Goal: Transaction & Acquisition: Register for event/course

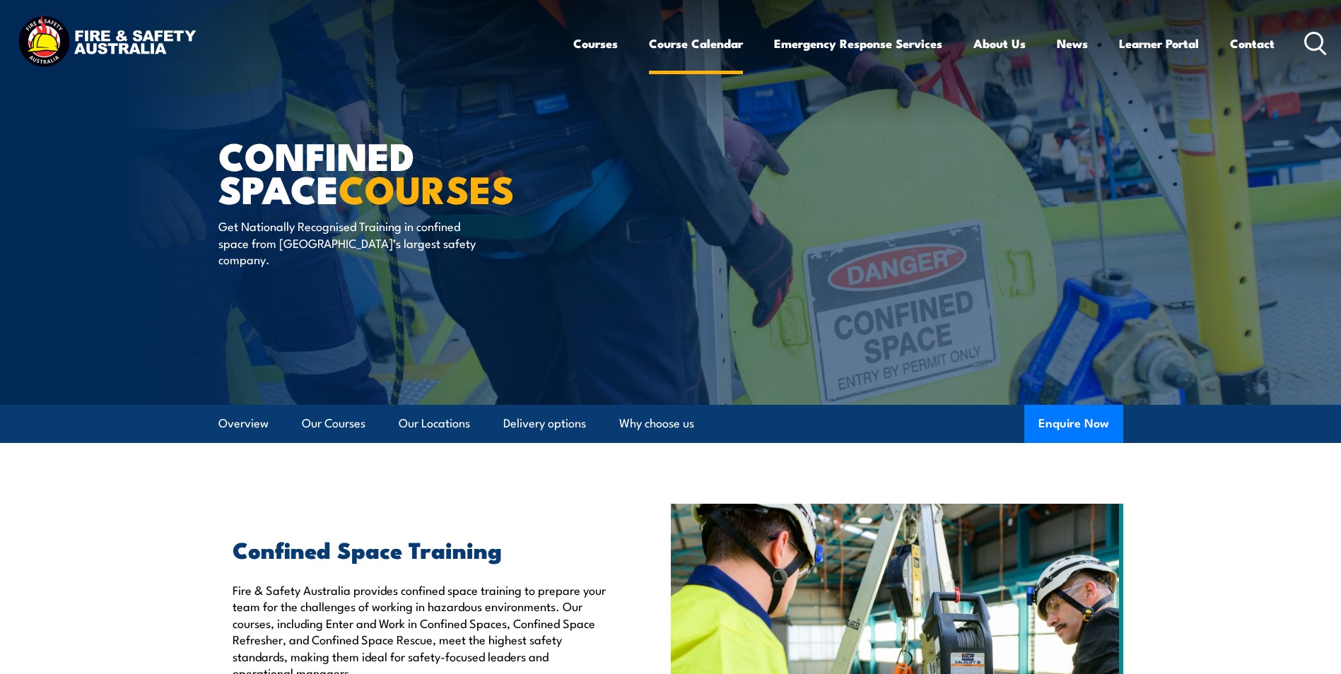
click at [675, 45] on link "Course Calendar" at bounding box center [696, 43] width 94 height 37
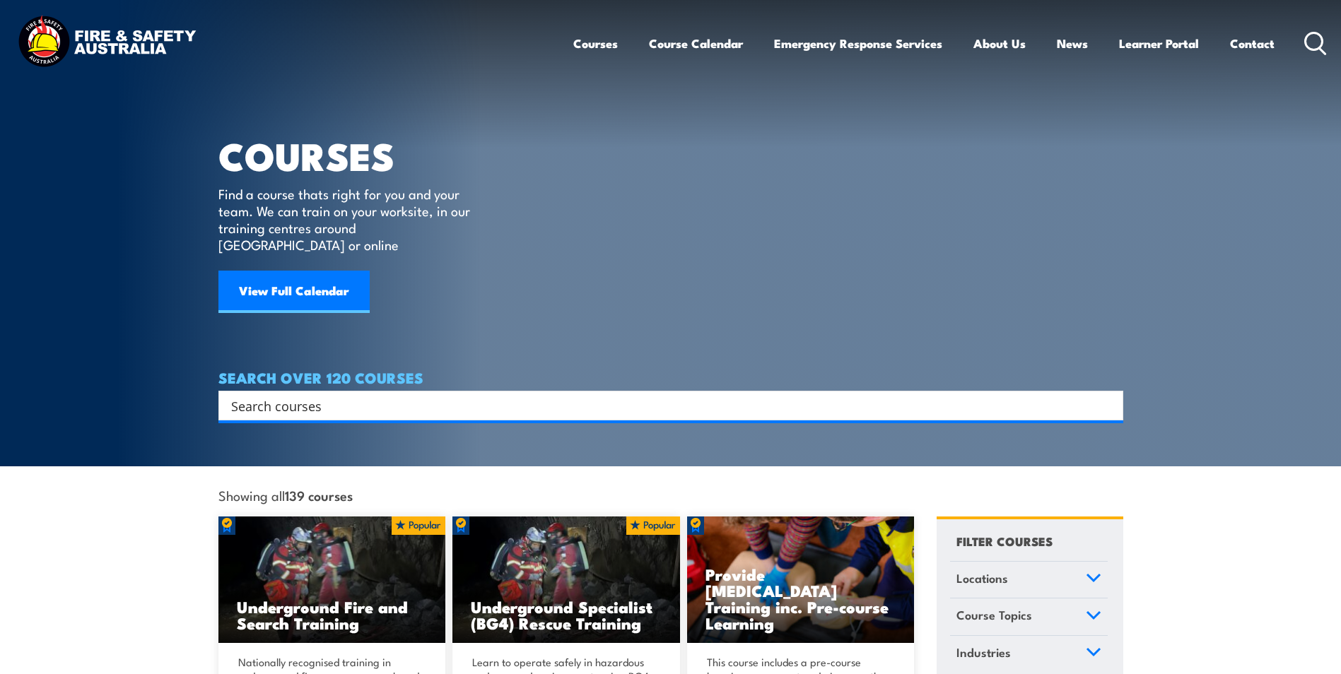
click at [589, 41] on link "Courses" at bounding box center [595, 43] width 45 height 37
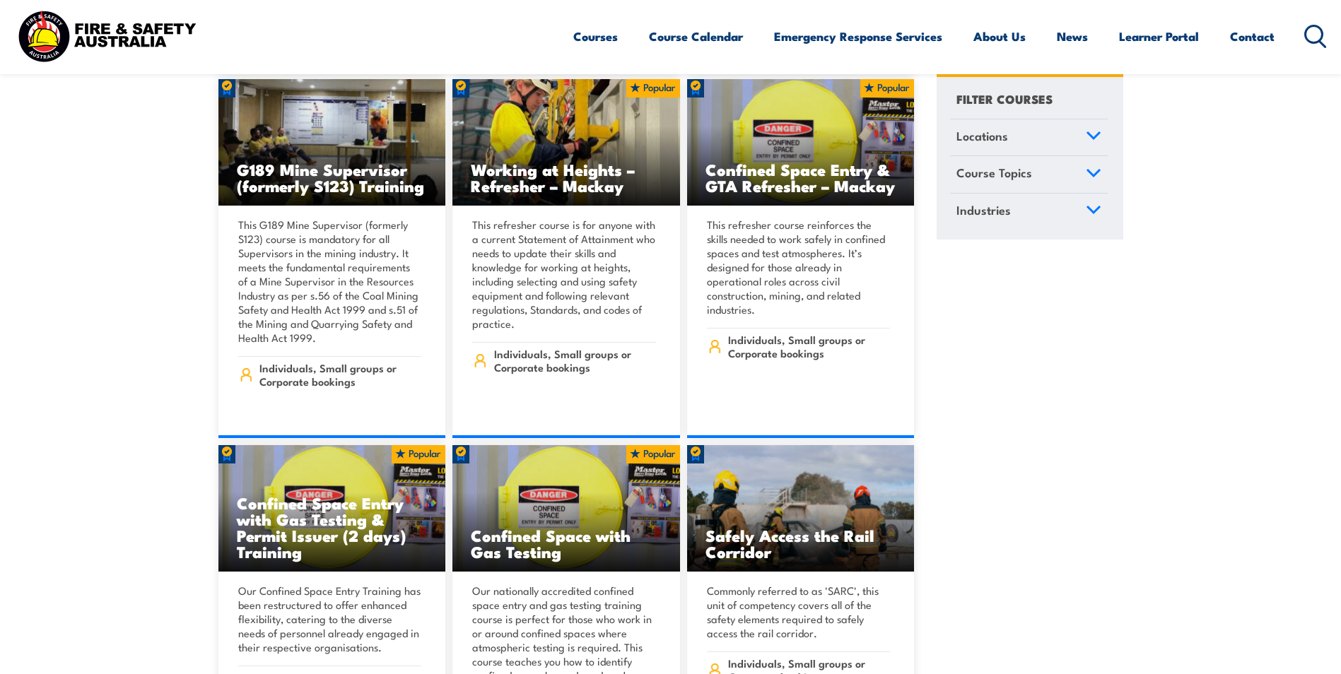
scroll to position [1272, 0]
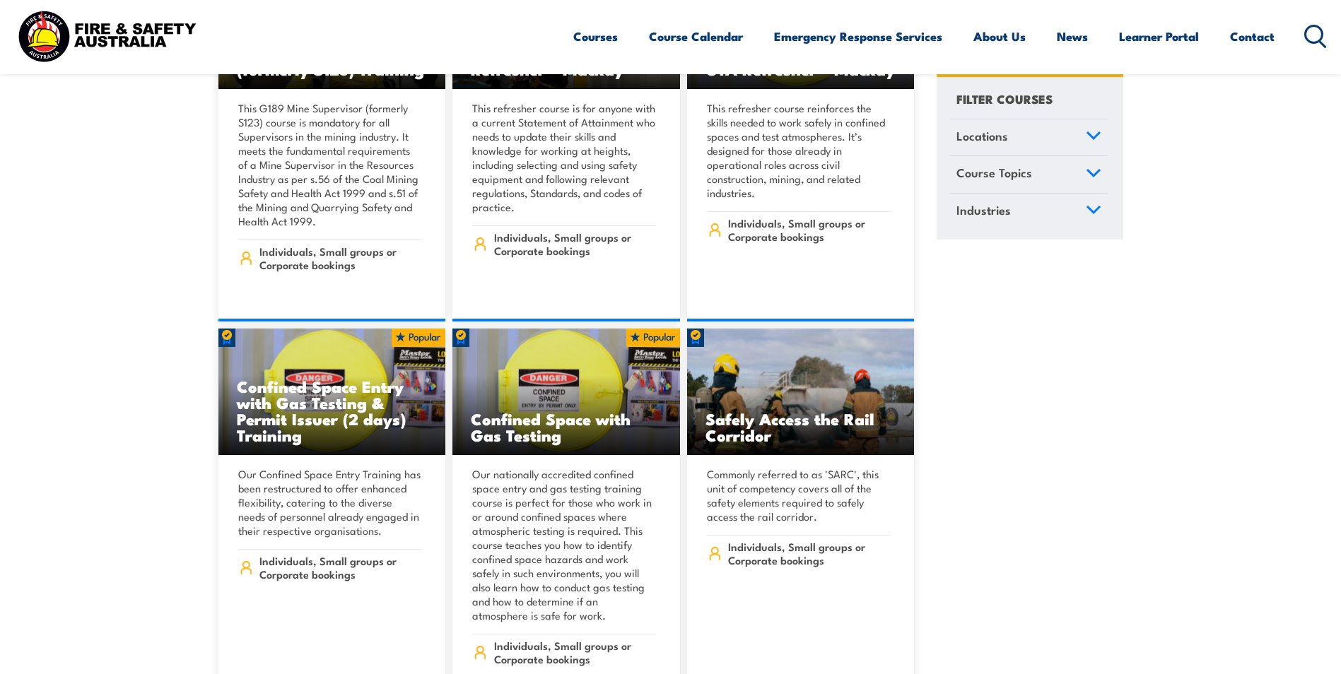
click at [1096, 174] on icon at bounding box center [1093, 173] width 13 height 6
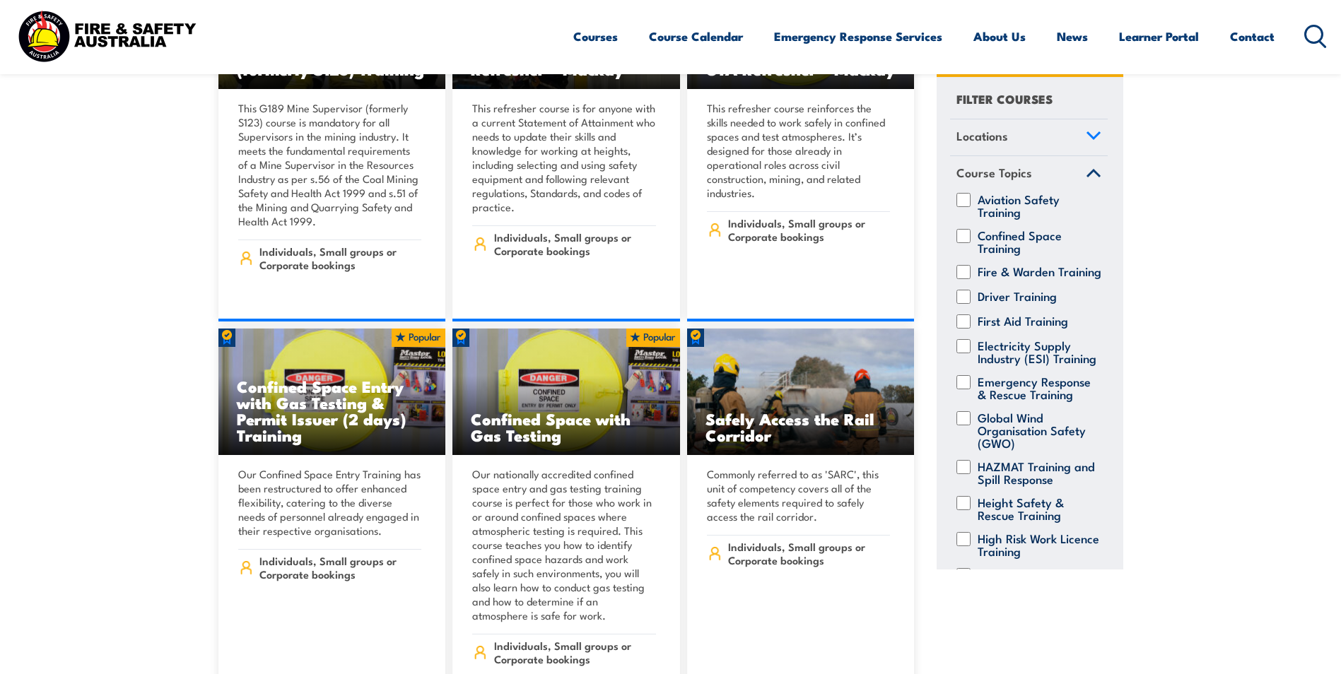
click at [967, 279] on div "Fire & Warden Training" at bounding box center [1029, 272] width 158 height 14
click at [961, 271] on input "Fire & Warden Training" at bounding box center [963, 272] width 14 height 14
checkbox input "true"
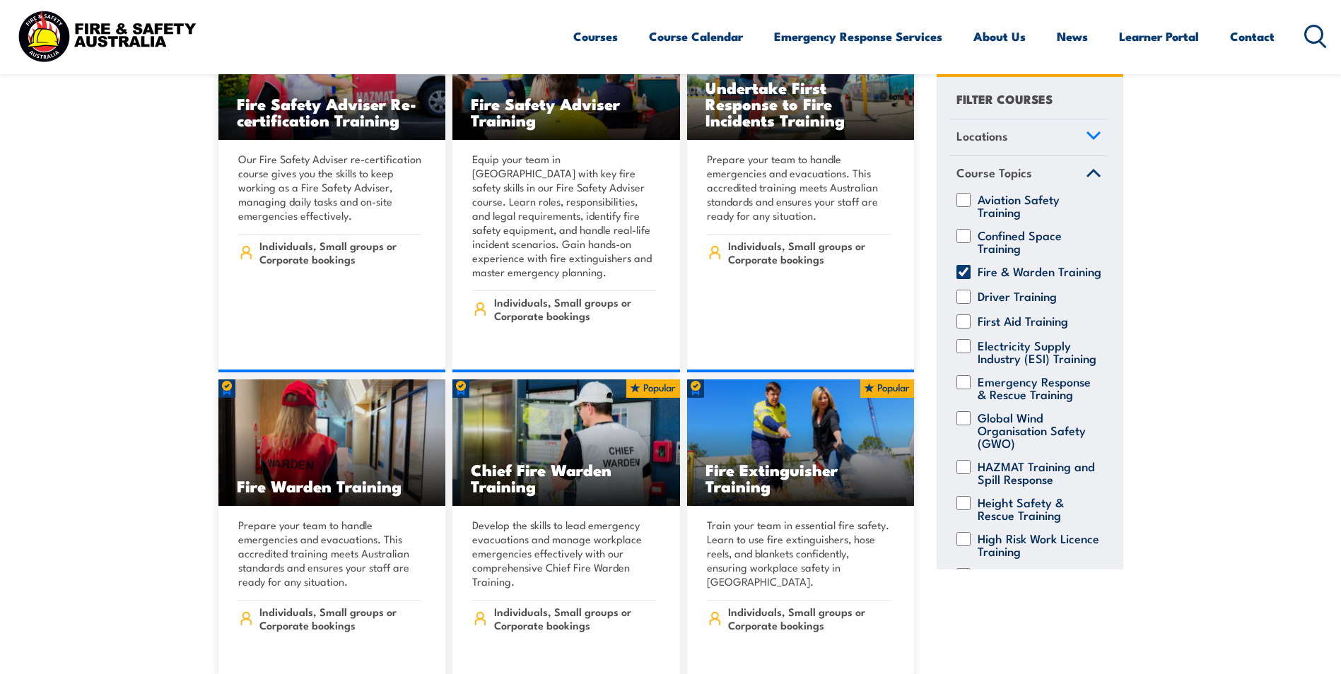
scroll to position [1555, 0]
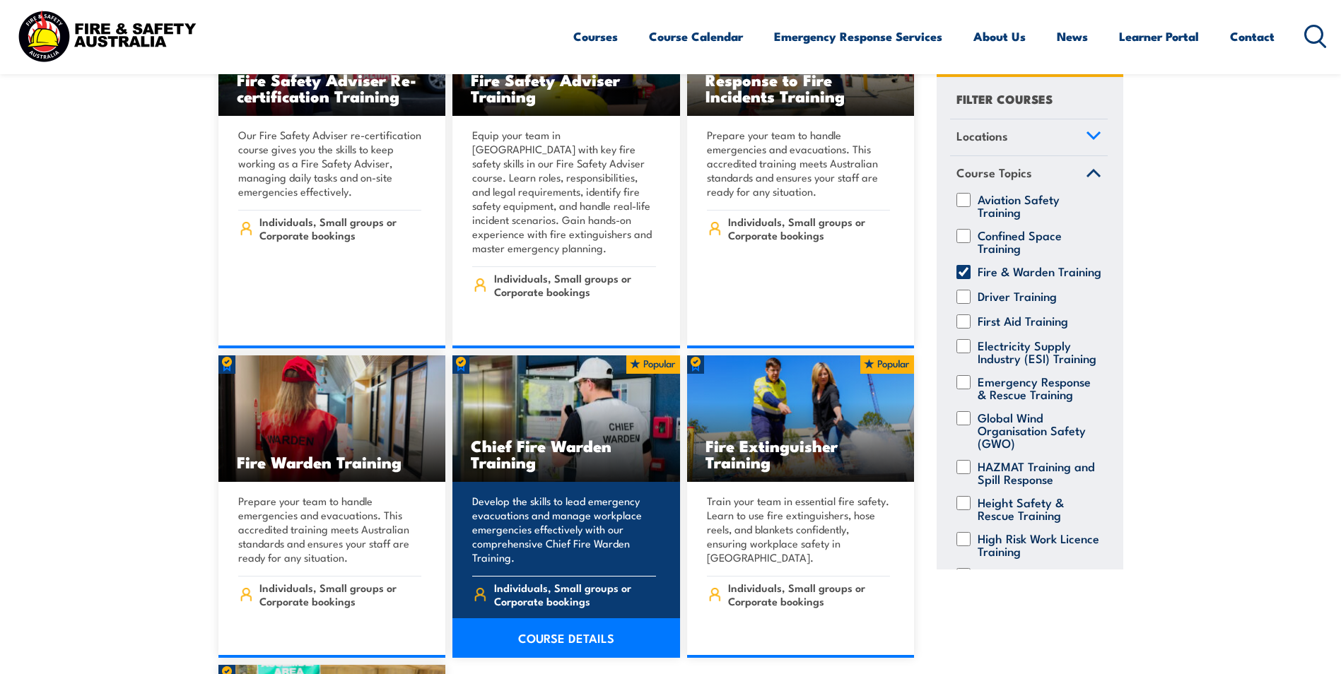
click at [600, 380] on img at bounding box center [566, 419] width 228 height 127
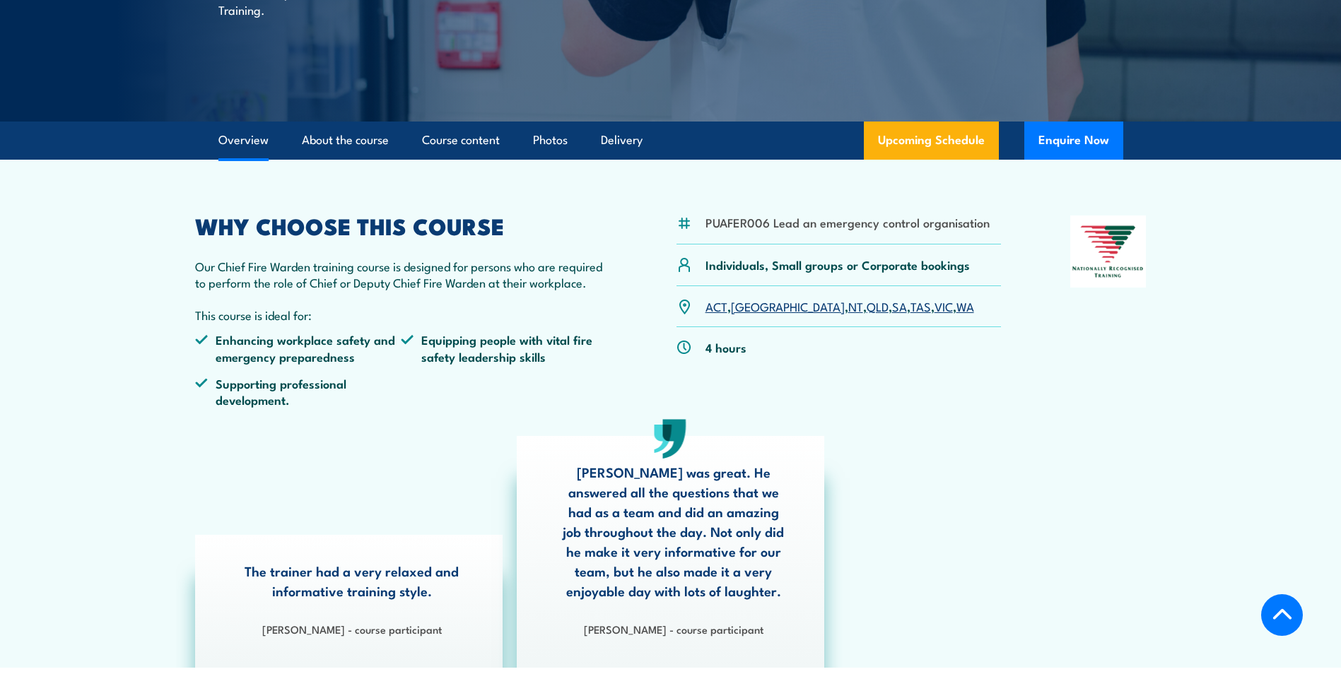
scroll to position [283, 0]
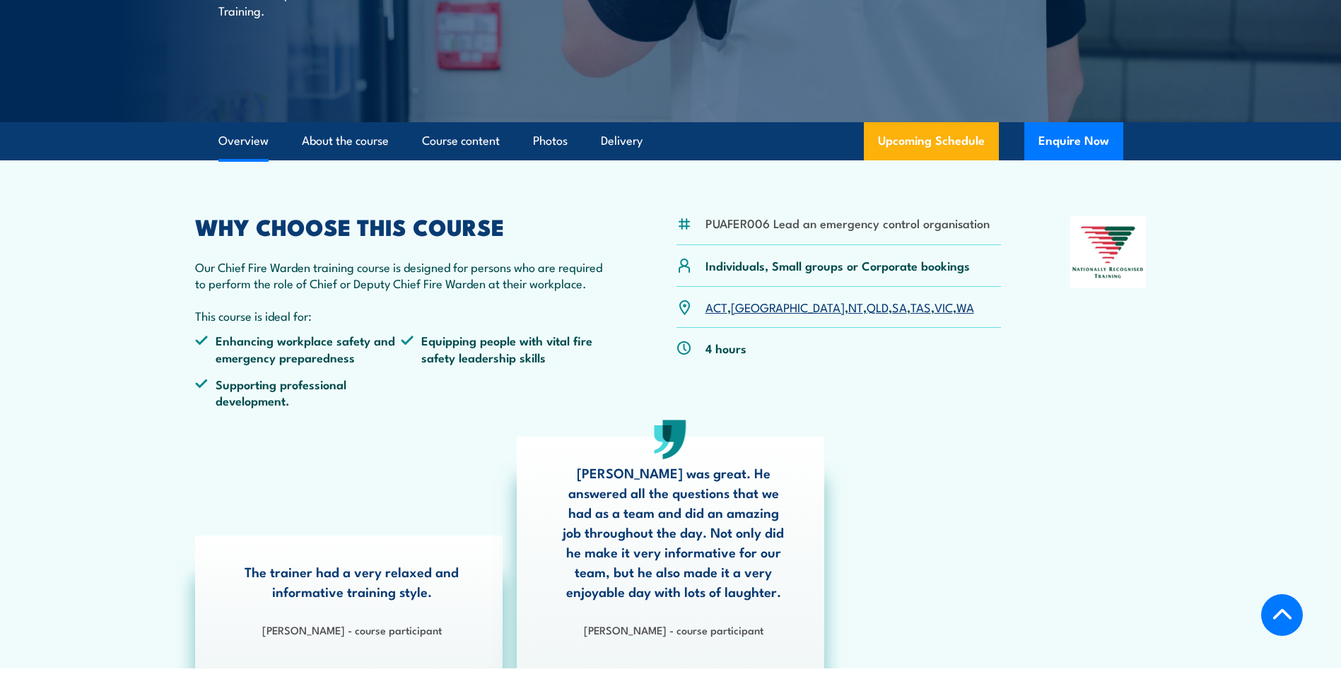
click at [934, 310] on link "VIC" at bounding box center [943, 306] width 18 height 17
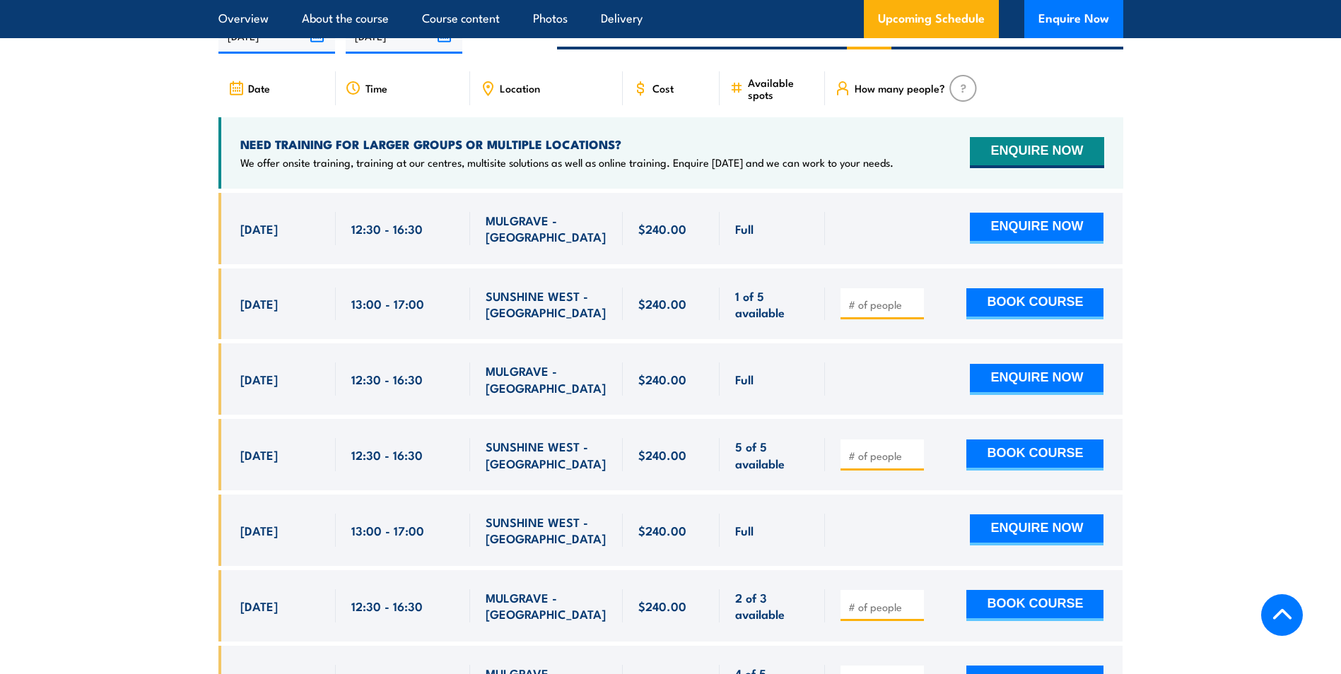
scroll to position [2592, 0]
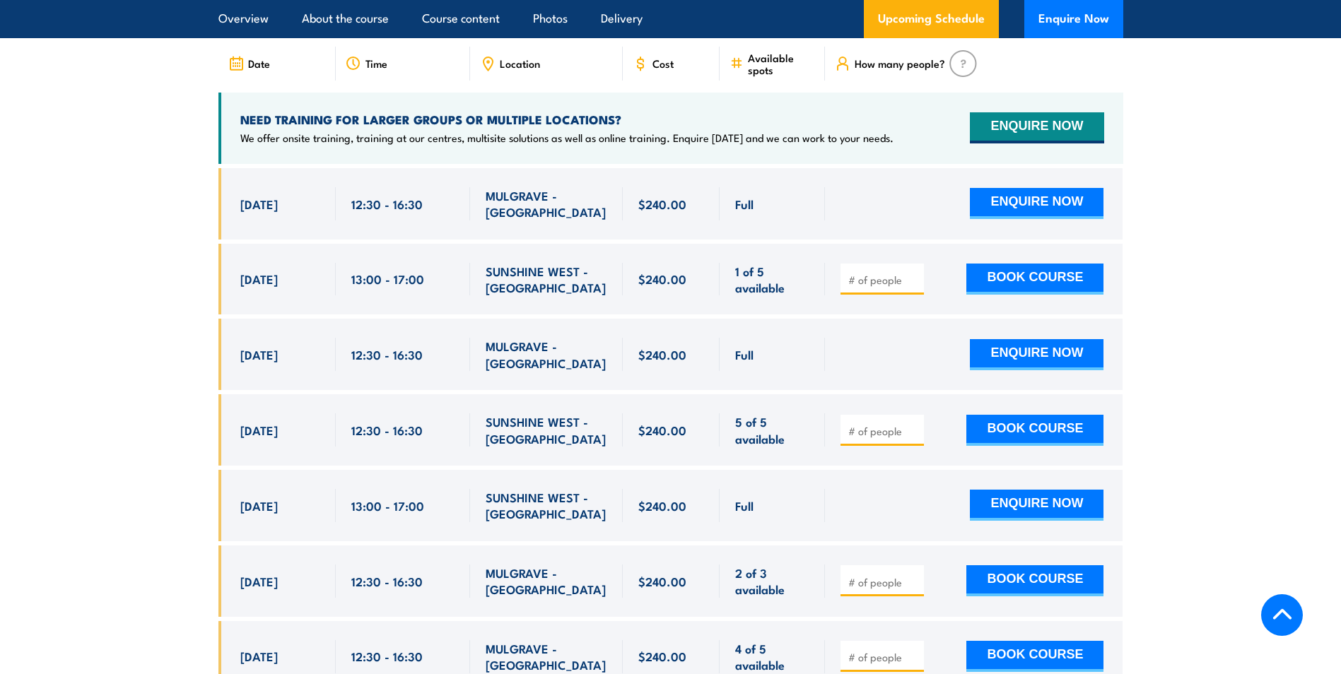
click at [884, 575] on input "number" at bounding box center [883, 582] width 71 height 14
click at [916, 575] on input "1" at bounding box center [883, 582] width 71 height 14
type input "2"
click at [916, 575] on input "2" at bounding box center [883, 582] width 71 height 14
click at [1009, 565] on button "BOOK COURSE" at bounding box center [1034, 580] width 137 height 31
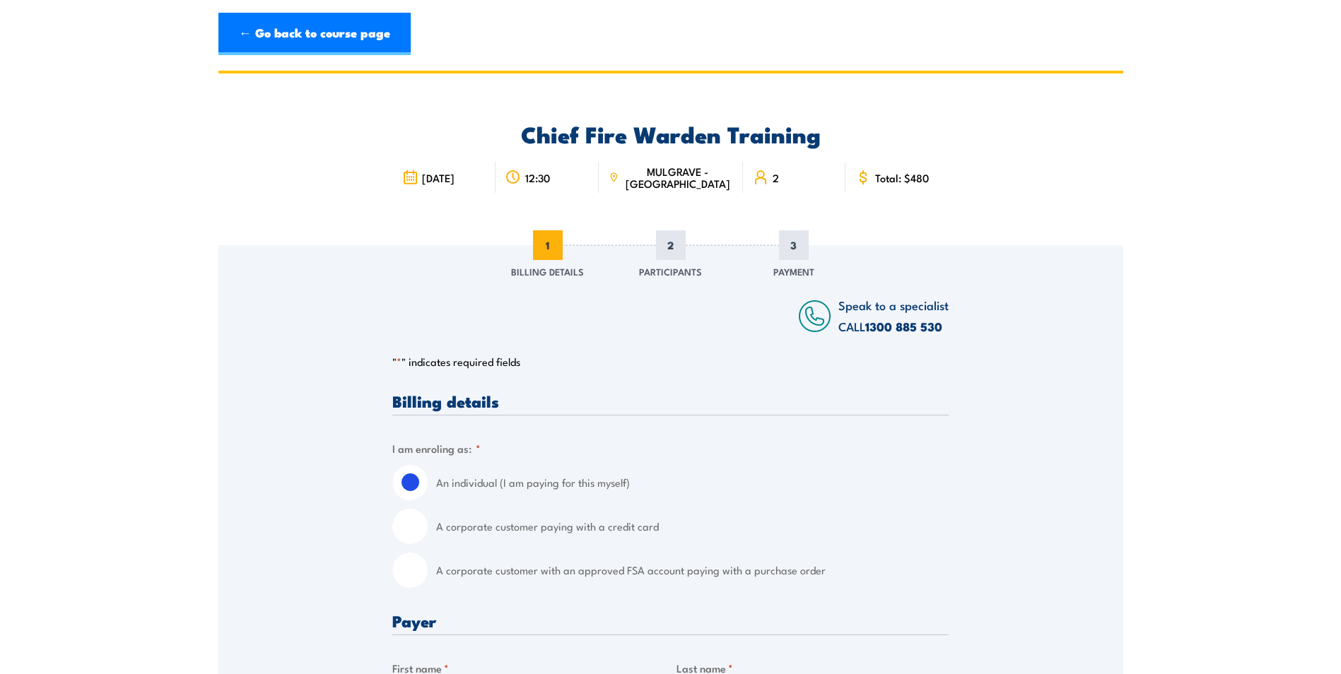
click at [413, 530] on input "A corporate customer paying with a credit card" at bounding box center [409, 526] width 35 height 35
radio input "true"
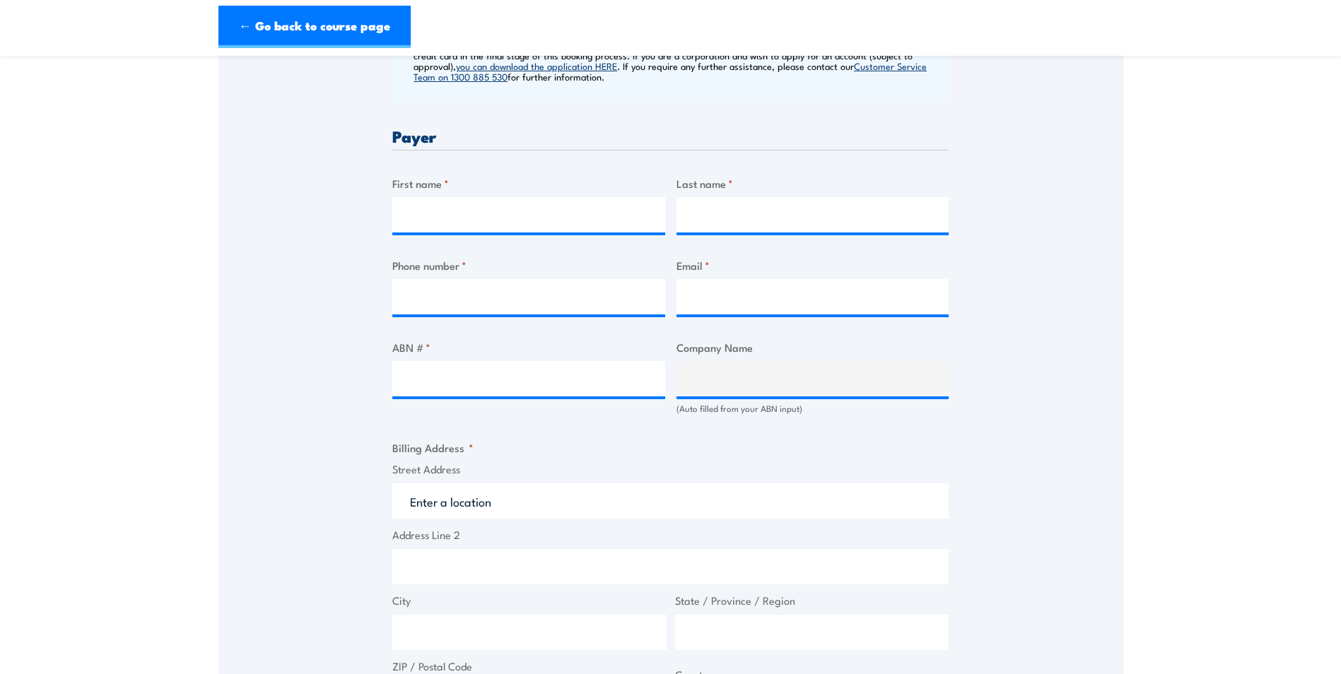
scroll to position [495, 0]
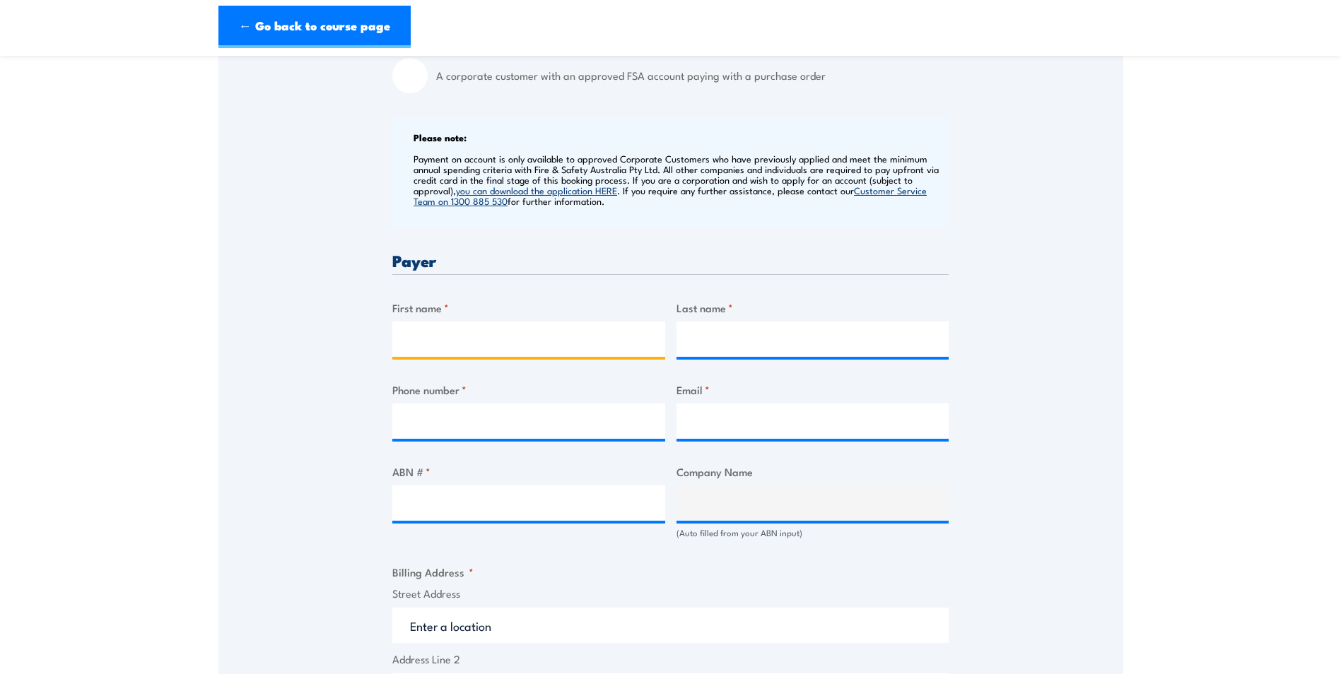
click at [474, 336] on input "First name *" at bounding box center [528, 339] width 273 height 35
type input "[PERSON_NAME]"
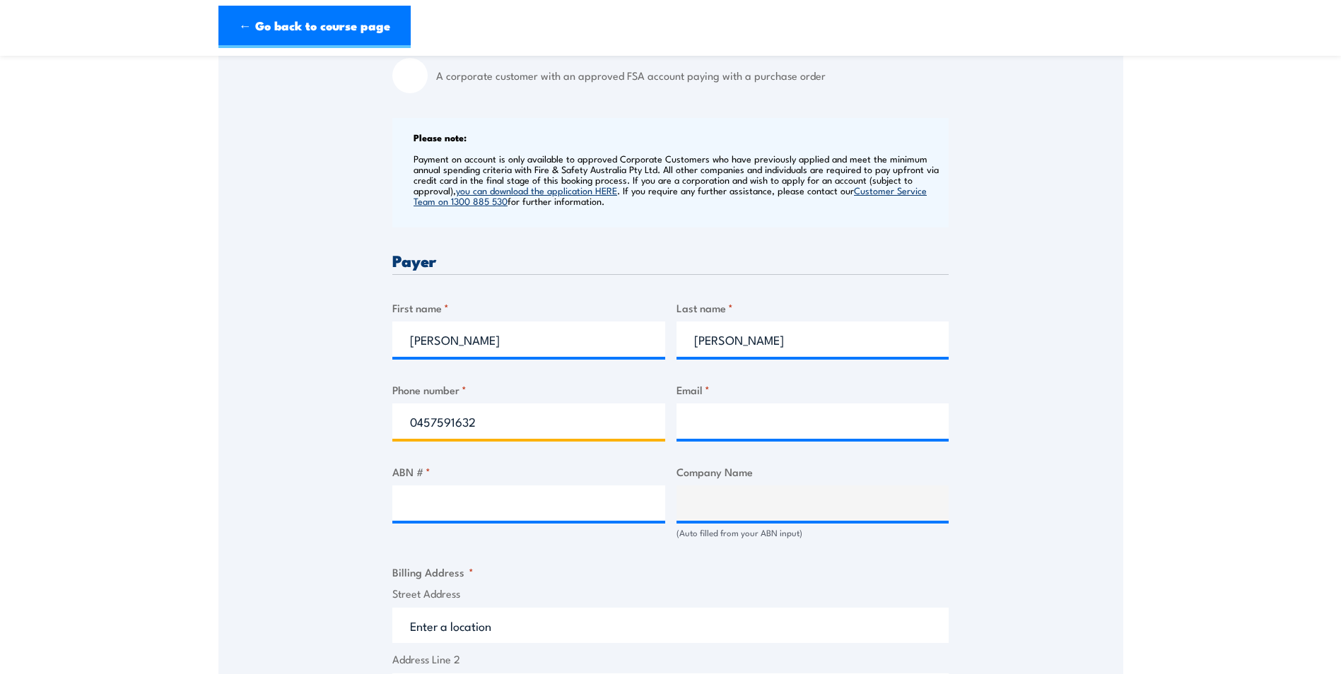
type input "0457591632"
click at [739, 430] on input "Email *" at bounding box center [812, 421] width 273 height 35
type input "[PERSON_NAME][EMAIL_ADDRESS][PERSON_NAME][DOMAIN_NAME]"
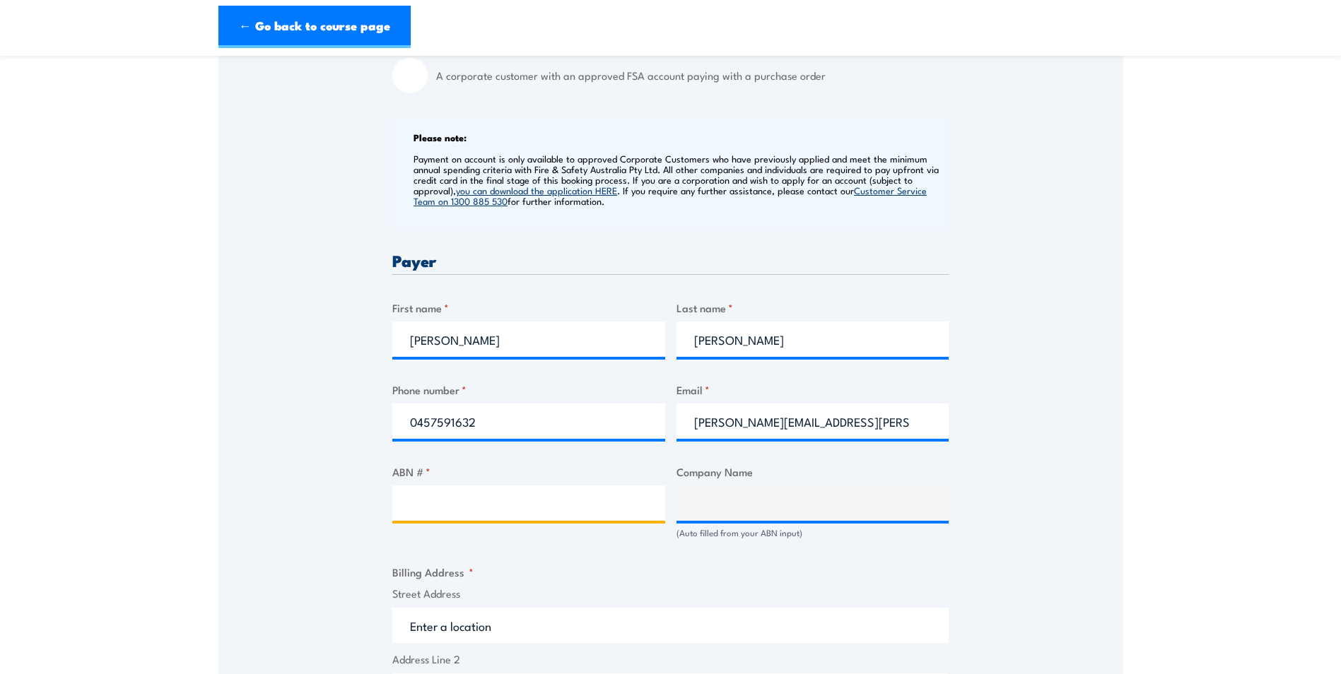
click at [546, 516] on input "ABN # *" at bounding box center [528, 503] width 273 height 35
type input "67125907708"
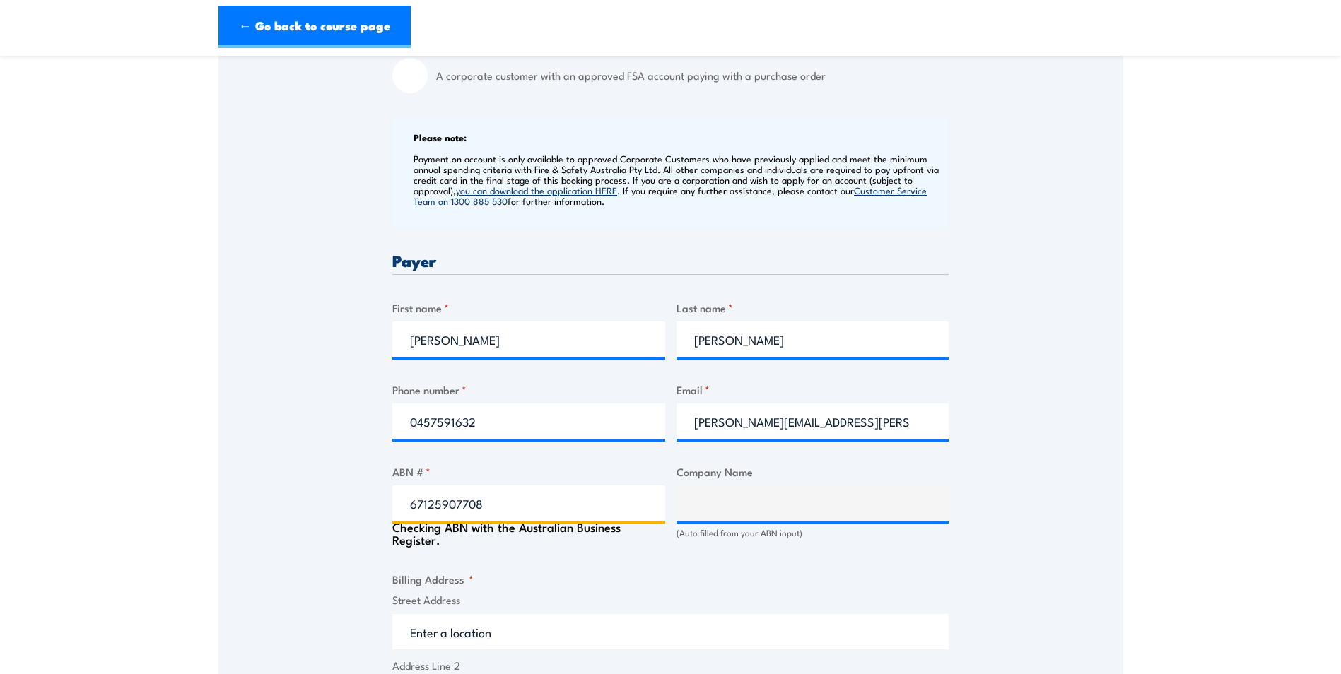
type input "Tempur Australia Pty Ltd"
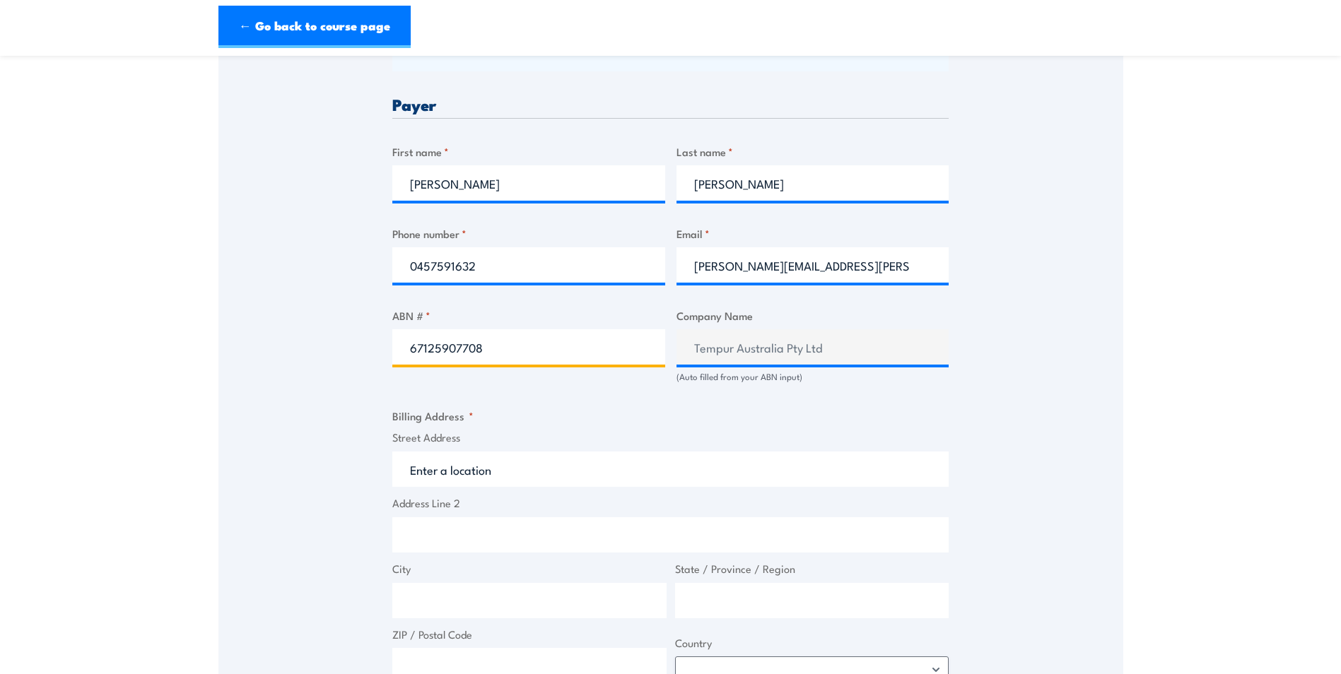
scroll to position [707, 0]
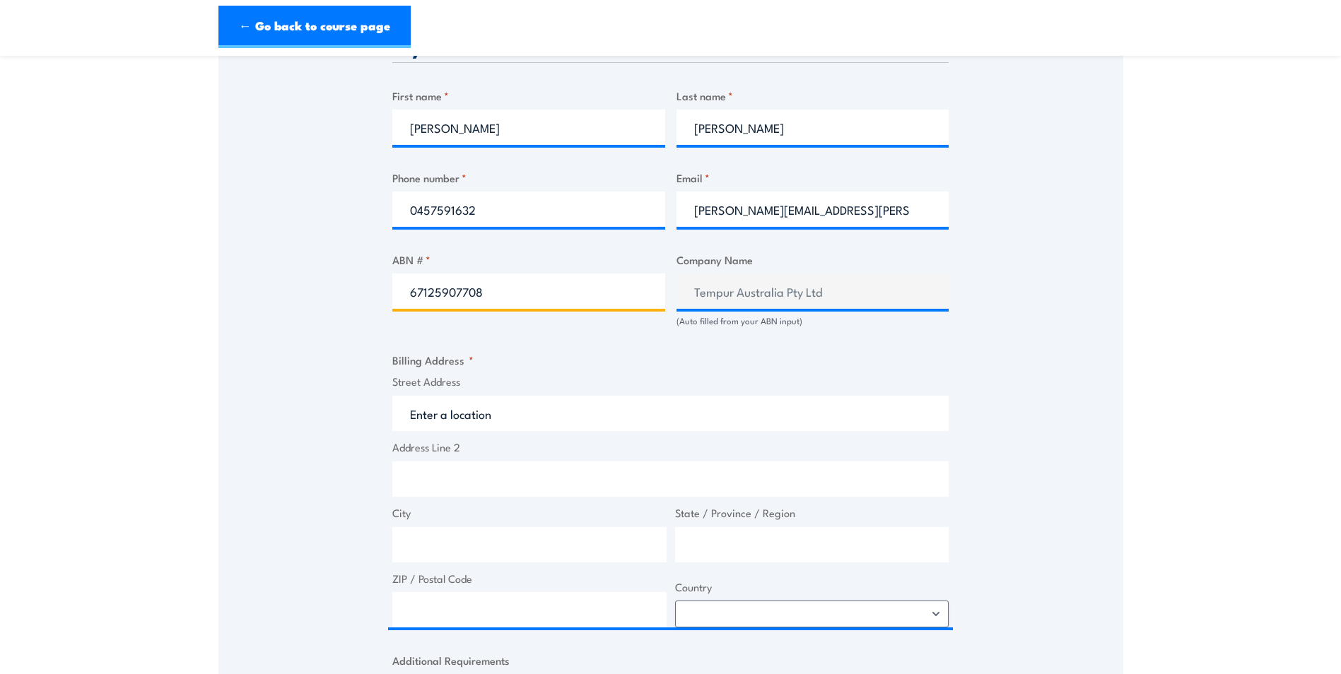
type input "67125907708"
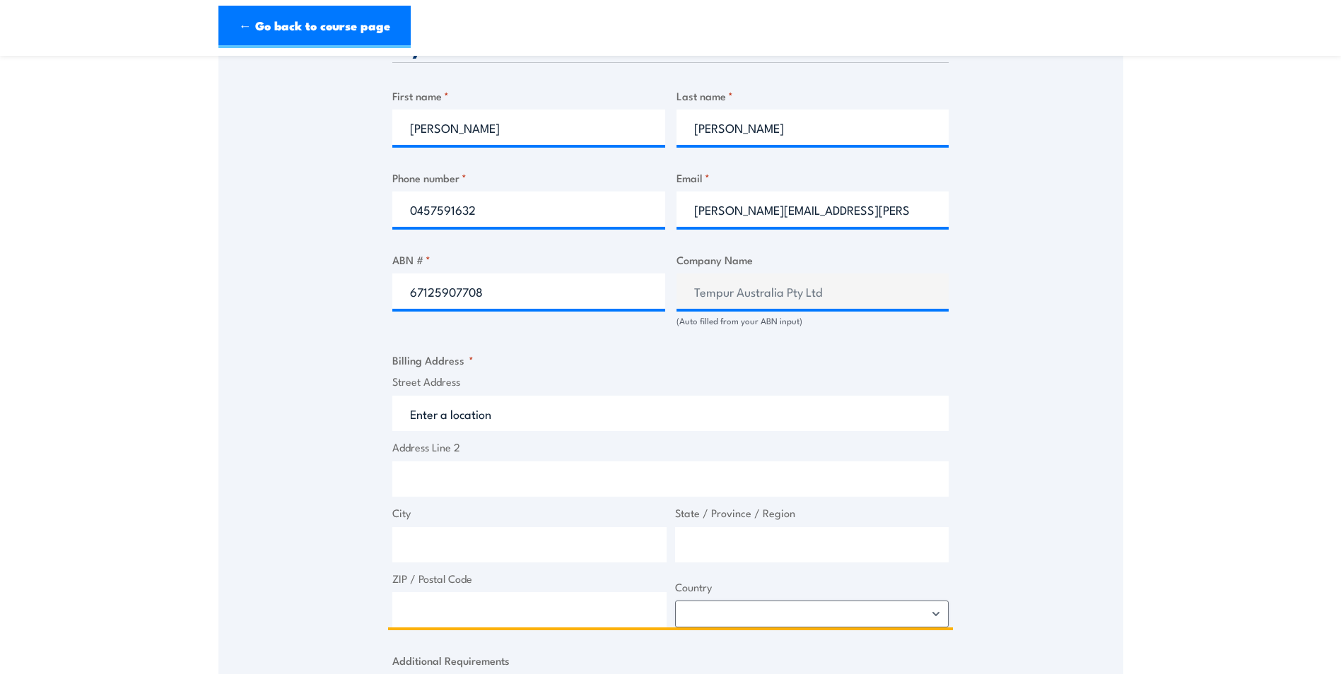
click at [407, 416] on input "Street Address" at bounding box center [670, 413] width 556 height 35
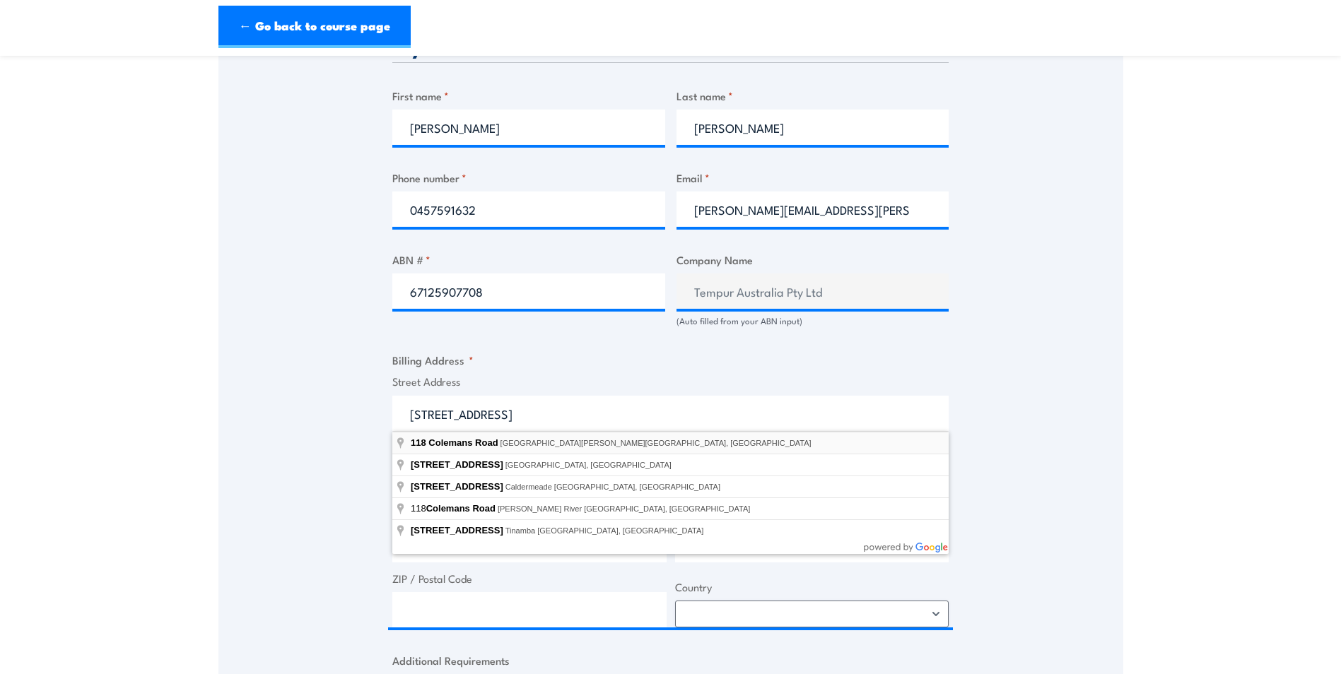
type input "[STREET_ADDRESS][PERSON_NAME]"
type input "[STREET_ADDRESS]"
type input "Carrum Downs"
type input "Victoria"
type input "3201"
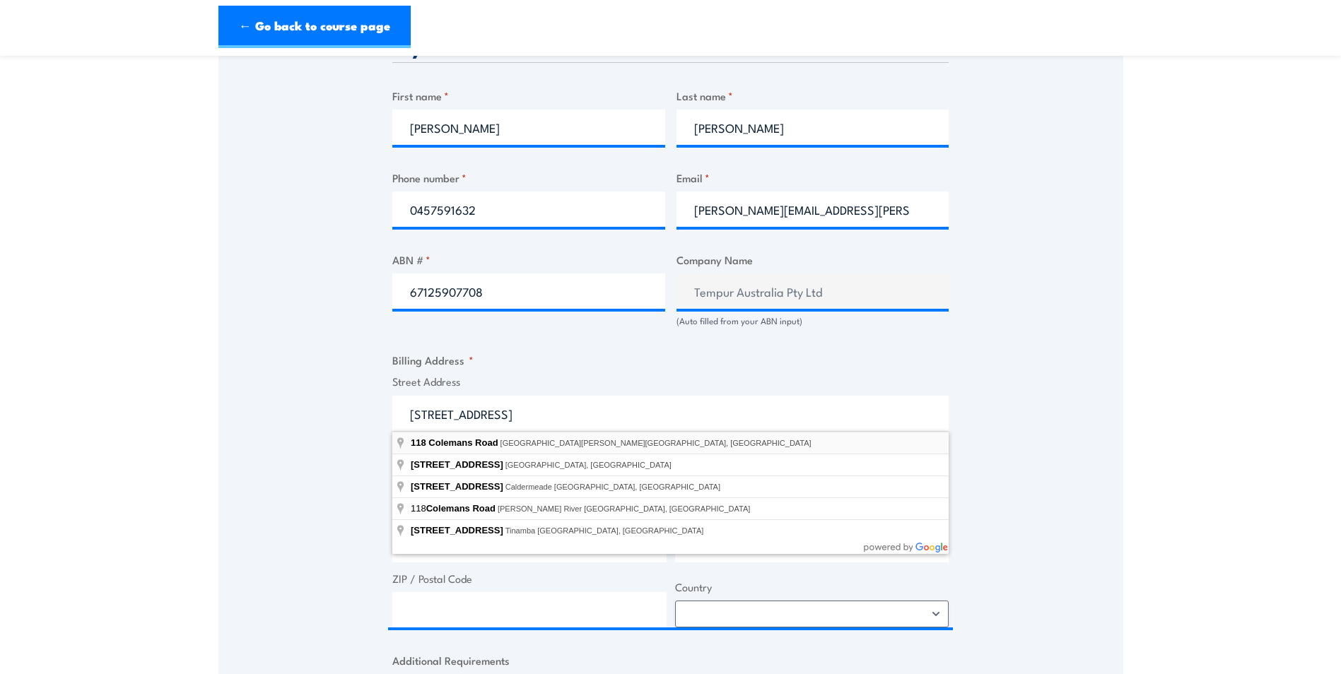
select select "[GEOGRAPHIC_DATA]"
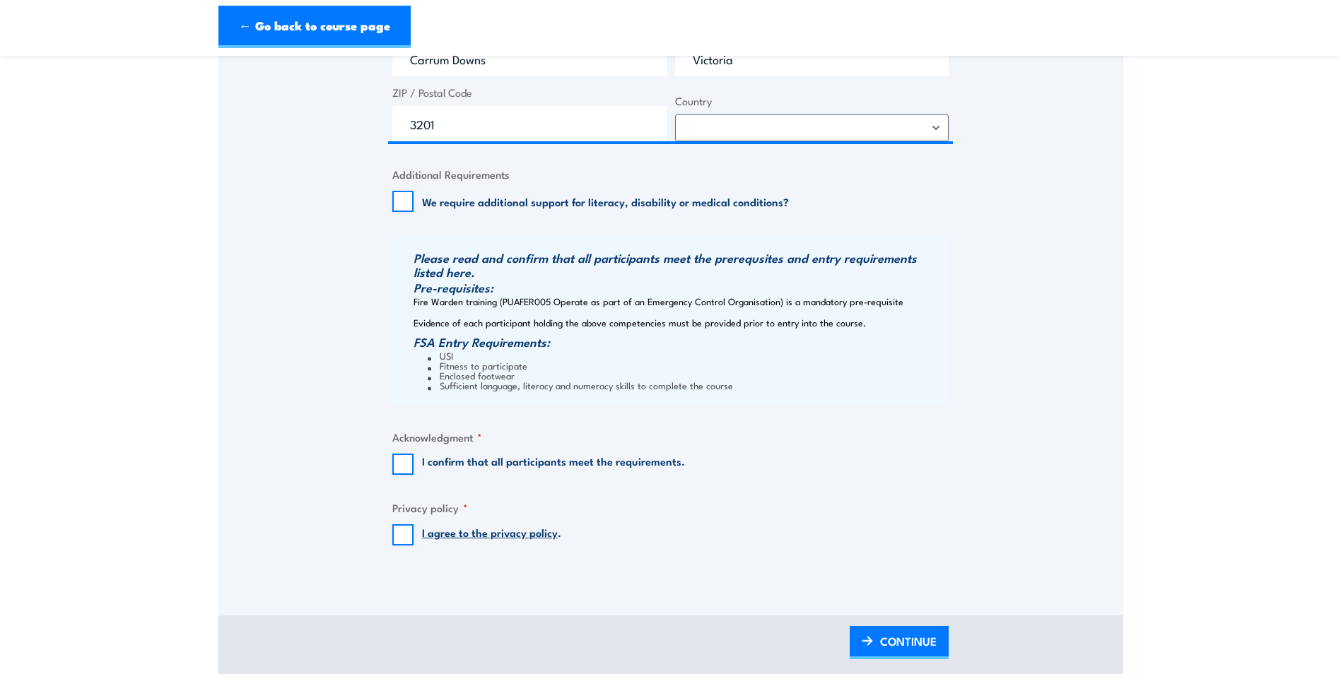
scroll to position [1202, 0]
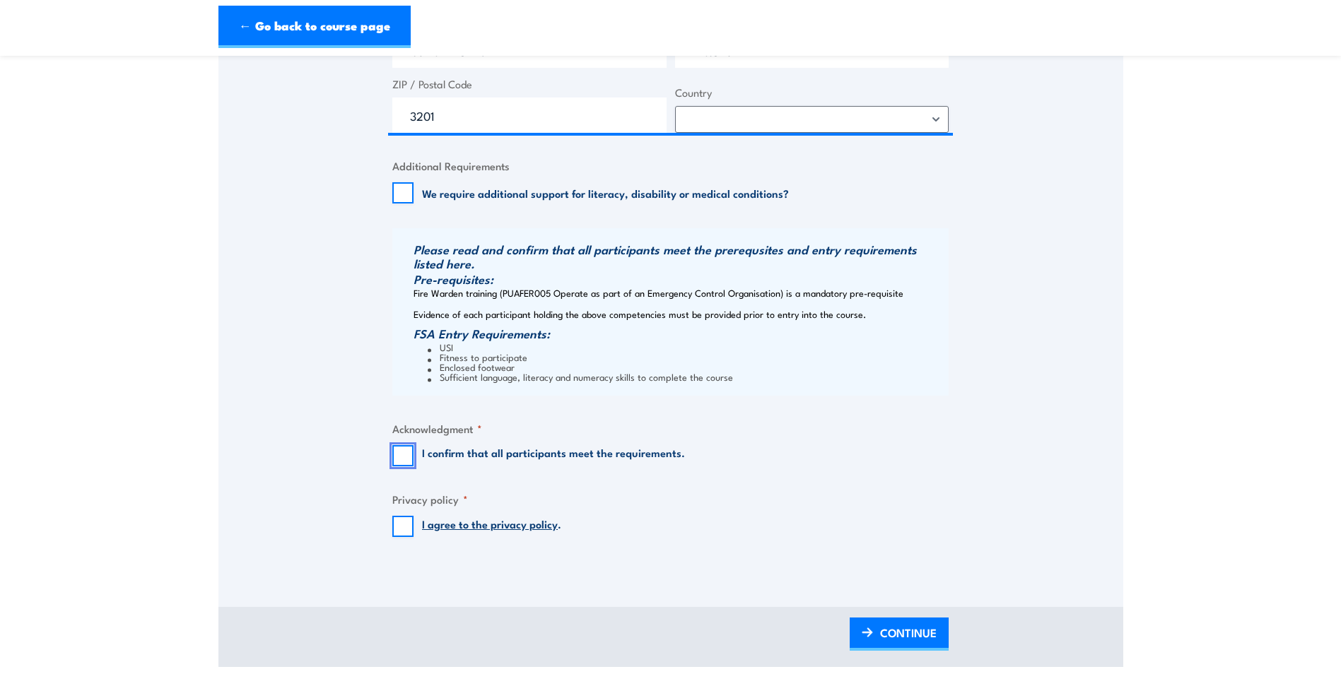
click at [406, 454] on input "I confirm that all participants meet the requirements." at bounding box center [402, 455] width 21 height 21
checkbox input "true"
click at [405, 532] on input "I agree to the privacy policy ." at bounding box center [402, 526] width 21 height 21
checkbox input "true"
click at [891, 632] on span "CONTINUE" at bounding box center [908, 632] width 57 height 37
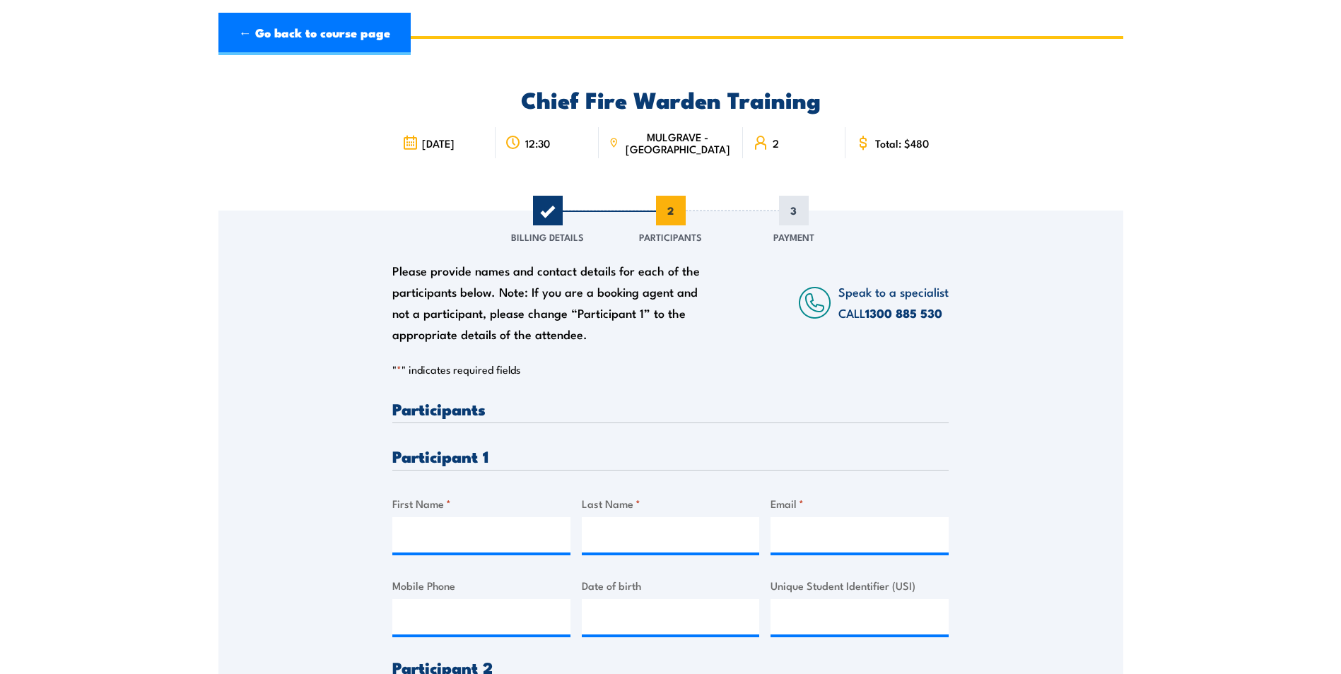
scroll to position [0, 0]
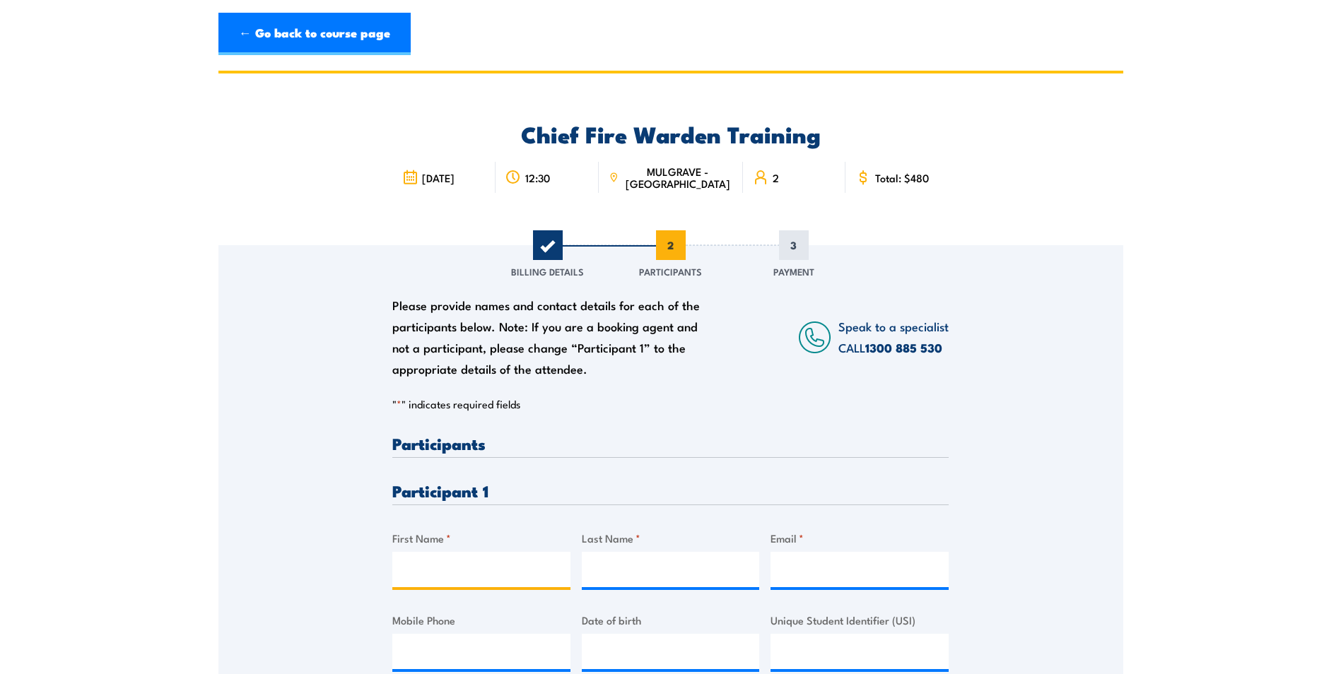
click at [462, 575] on input "First Name *" at bounding box center [481, 569] width 178 height 35
type input "[PERSON_NAME]"
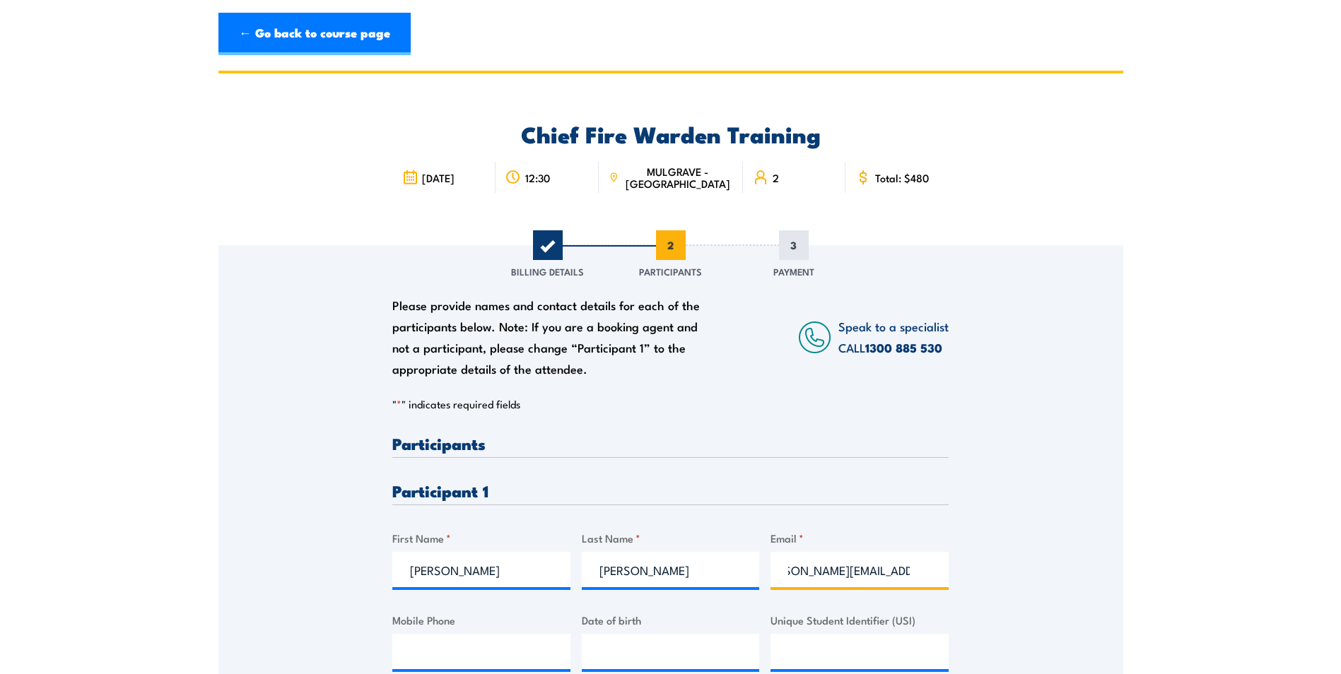
scroll to position [0, 35]
type input "[PERSON_NAME][EMAIL_ADDRESS][PERSON_NAME][DOMAIN_NAME]"
click at [399, 657] on input "Mobile Phone" at bounding box center [481, 651] width 178 height 35
type input "0488100036"
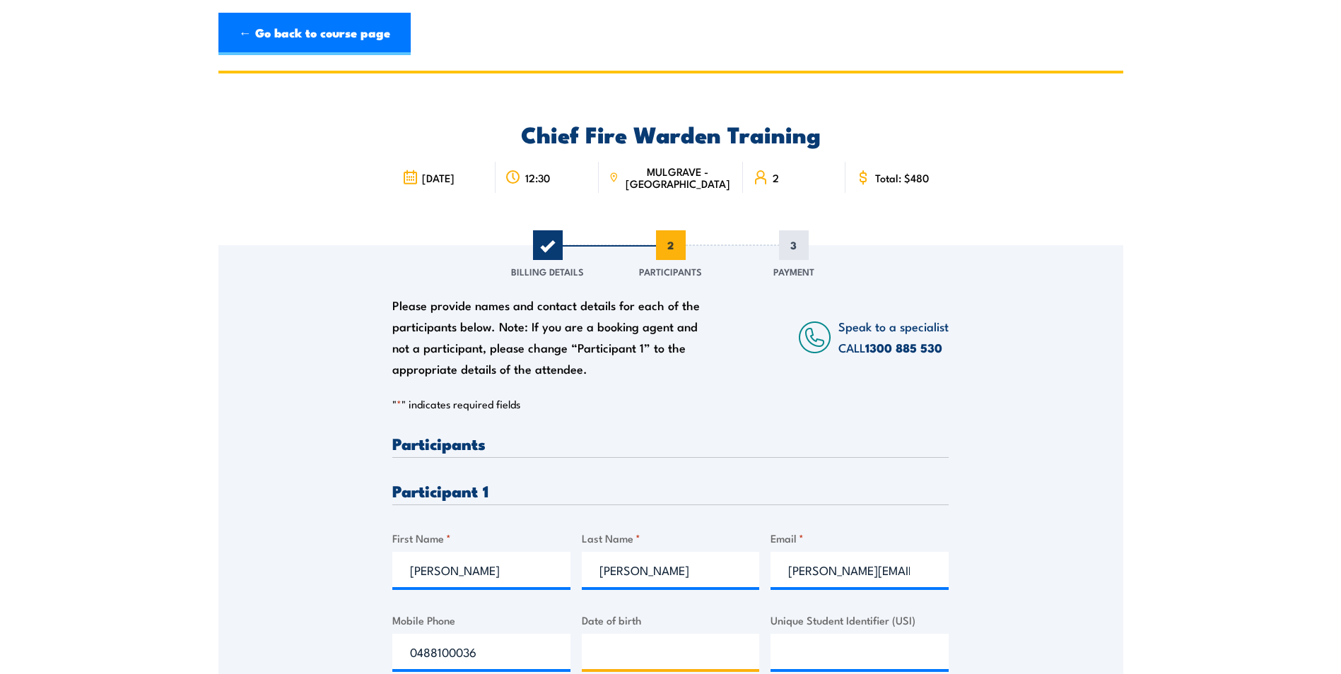
type input "__/__/____"
click at [636, 650] on input "__/__/____" at bounding box center [671, 651] width 178 height 35
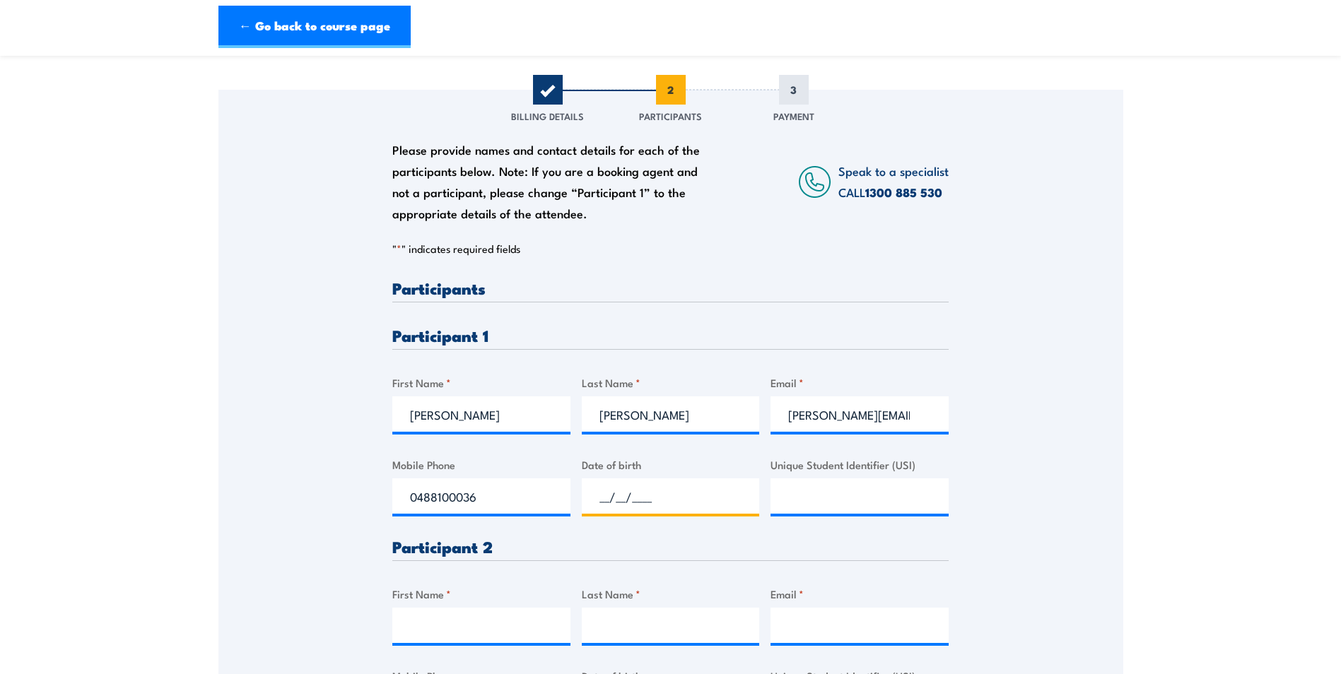
scroll to position [212, 0]
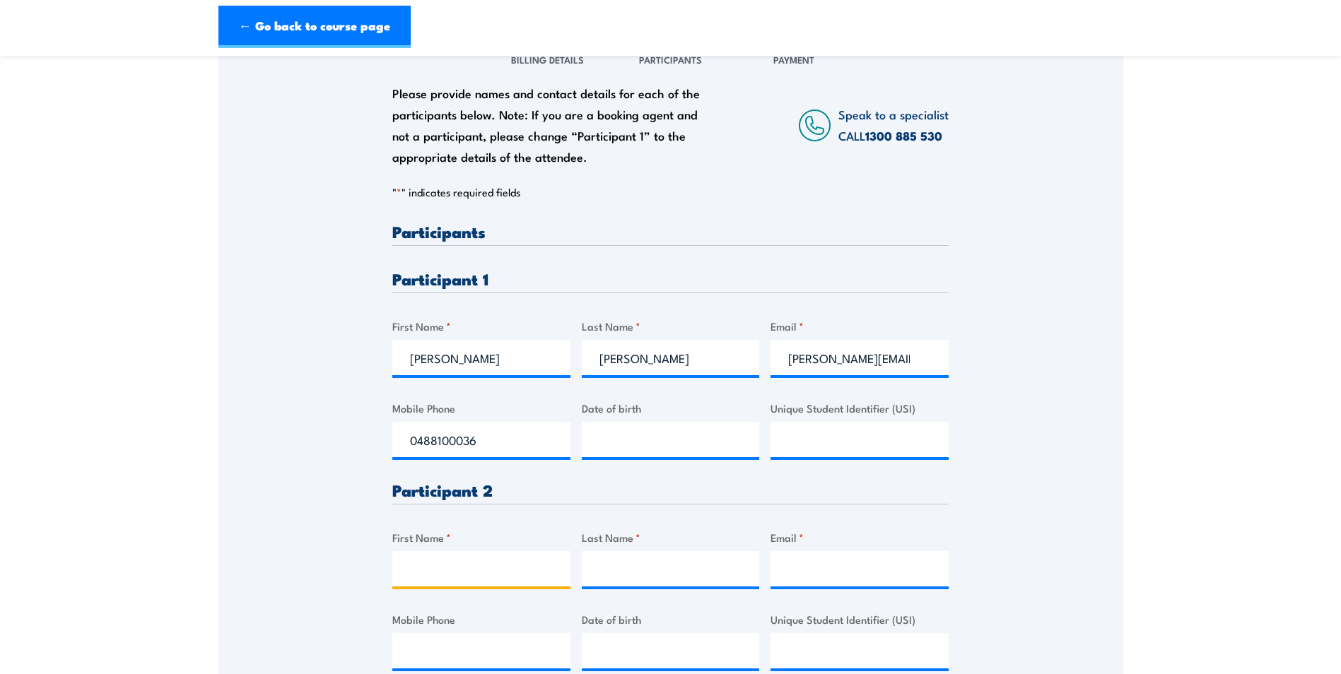
click at [442, 568] on input "First Name *" at bounding box center [481, 568] width 178 height 35
drag, startPoint x: 511, startPoint y: 574, endPoint x: 395, endPoint y: 570, distance: 116.0
click at [395, 570] on input "[PERSON_NAME]" at bounding box center [481, 568] width 178 height 35
type input "[PERSON_NAME]"
type input "Colbert"
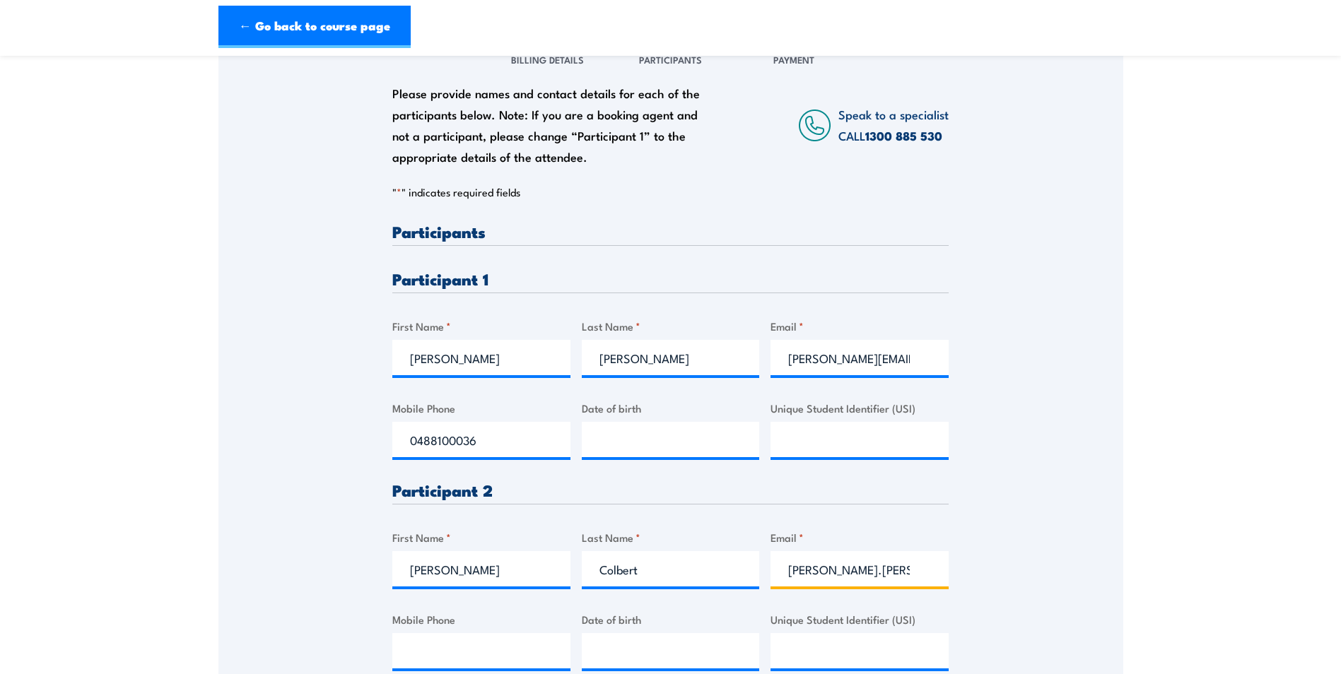
type input "[PERSON_NAME].[PERSON_NAME]@"
click at [462, 658] on input "Mobile Phone" at bounding box center [481, 650] width 178 height 35
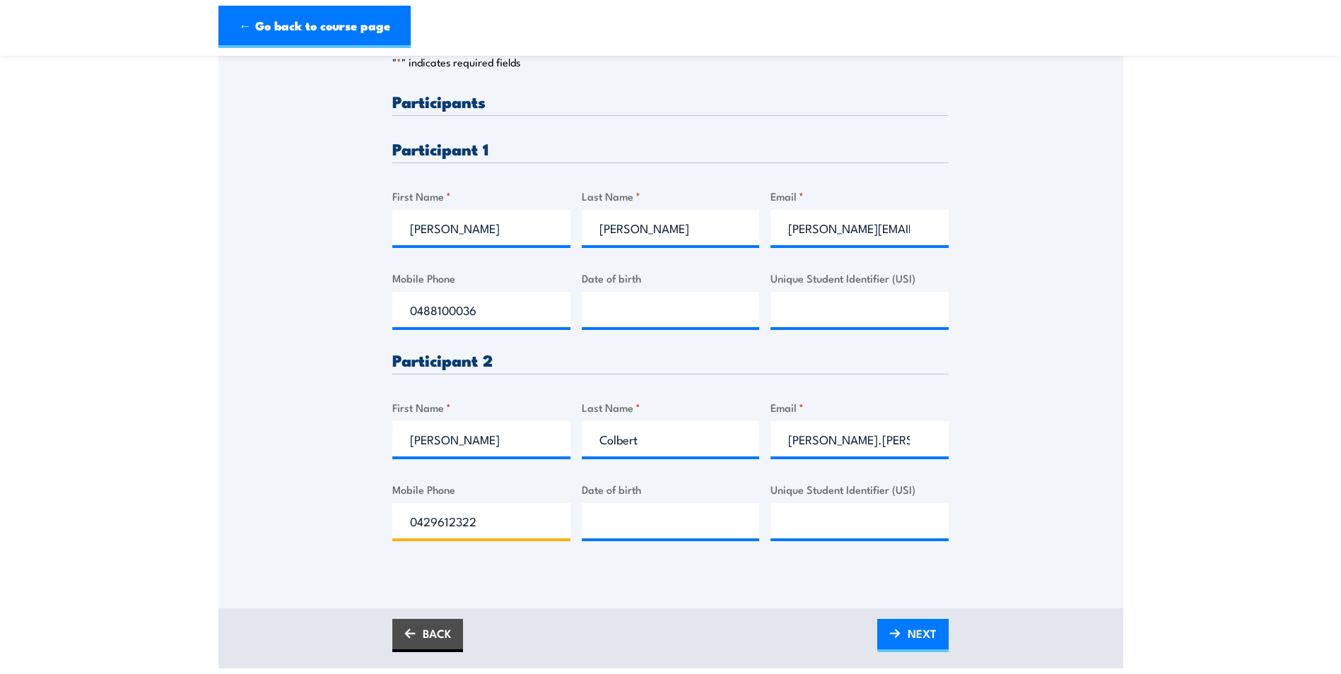
scroll to position [495, 0]
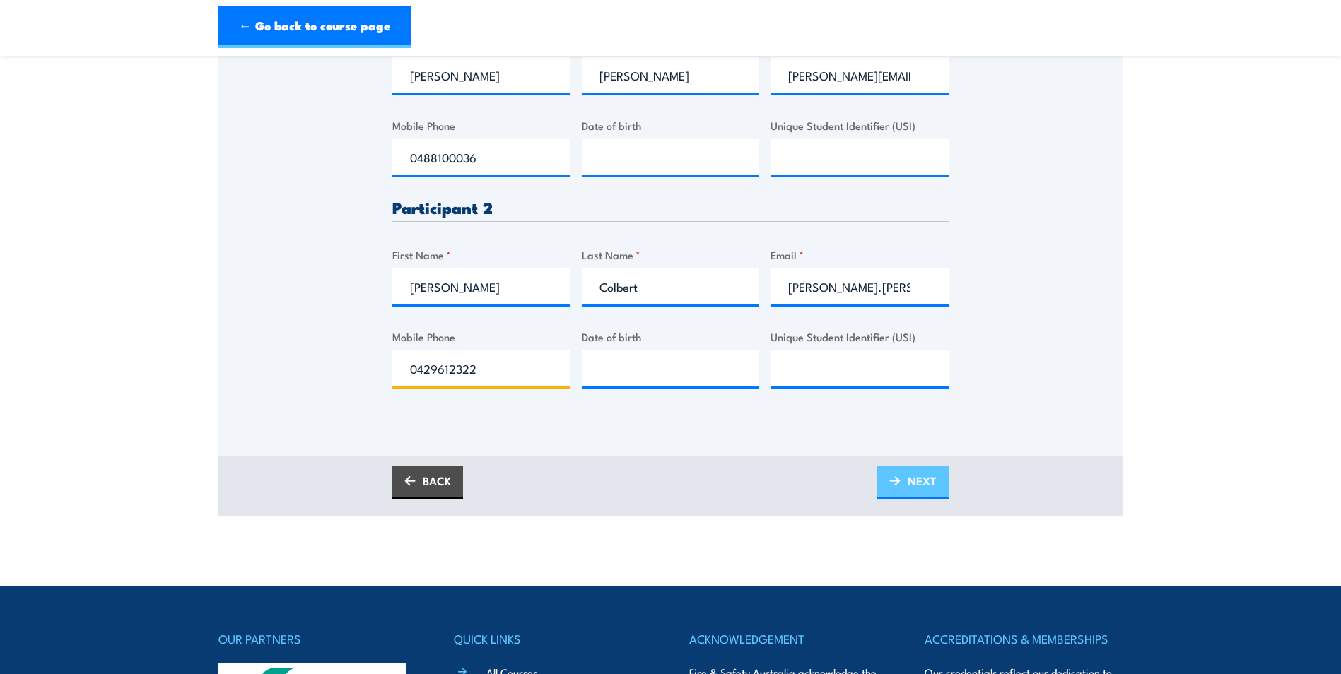
type input "0429612322"
click at [903, 480] on link "NEXT" at bounding box center [912, 483] width 71 height 33
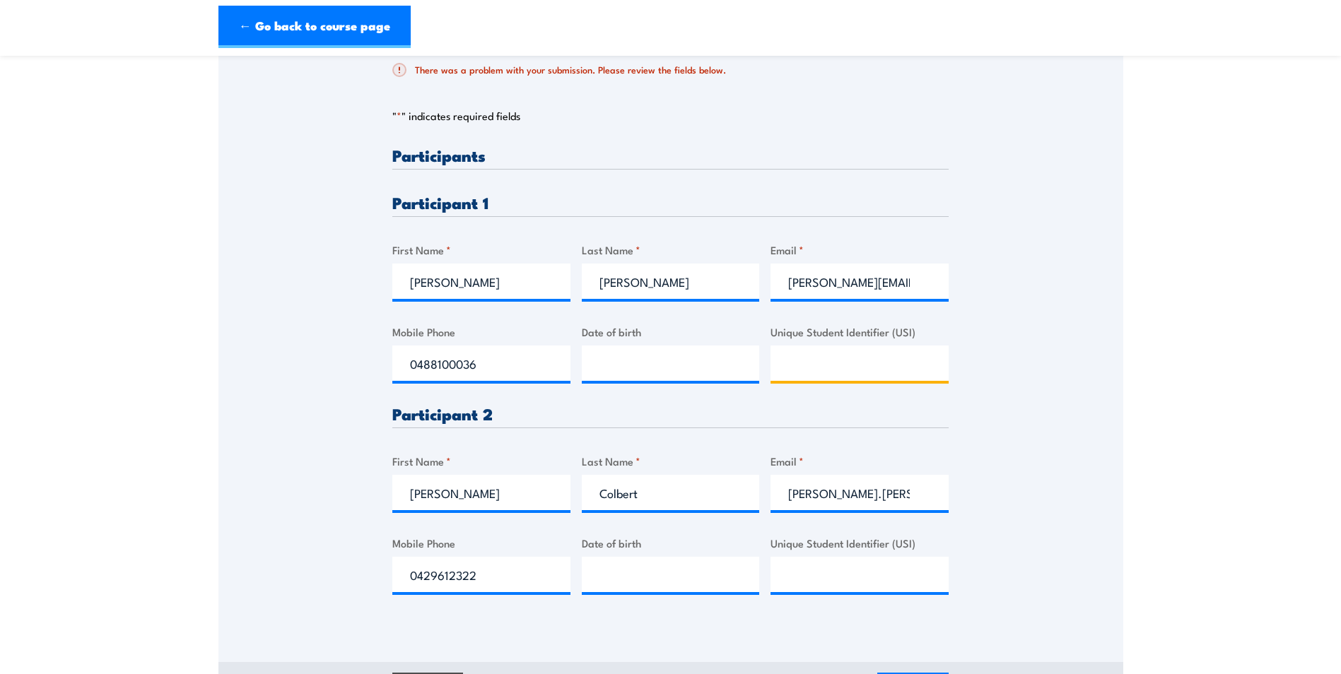
scroll to position [0, 0]
click at [890, 283] on div "Please provide names and contact details for each of the participants below. No…" at bounding box center [670, 382] width 556 height 470
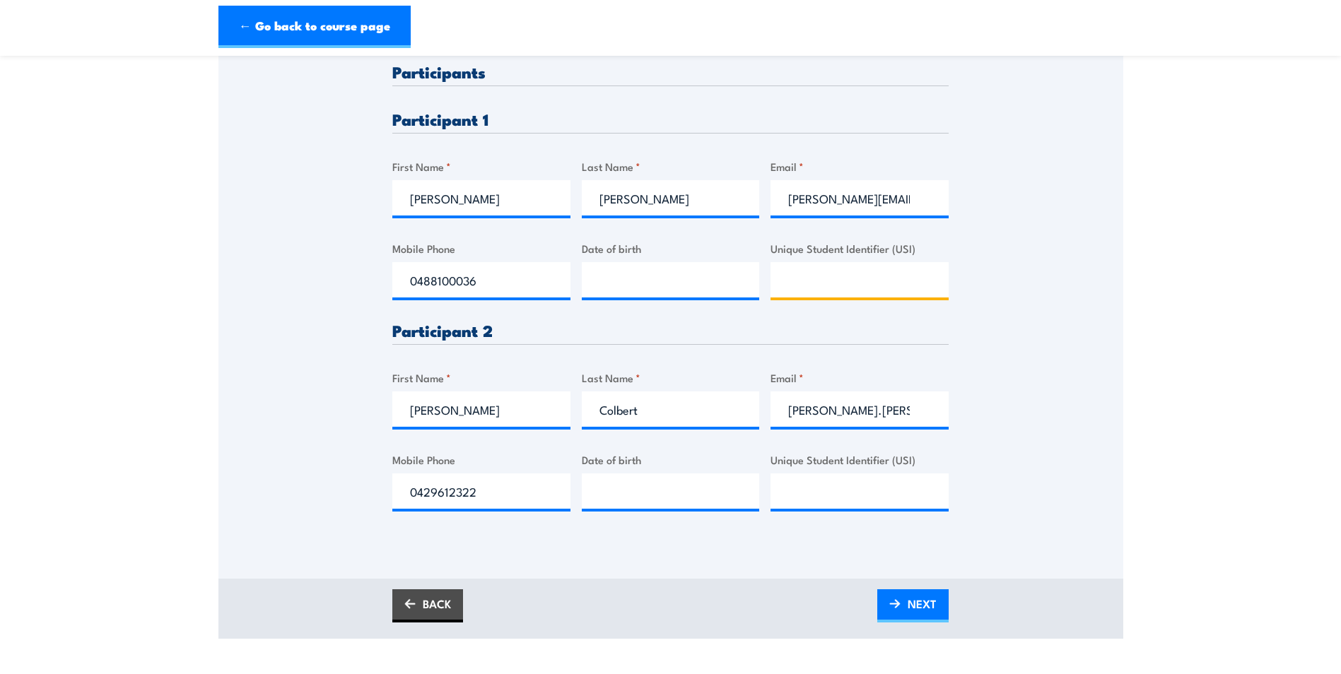
scroll to position [430, 0]
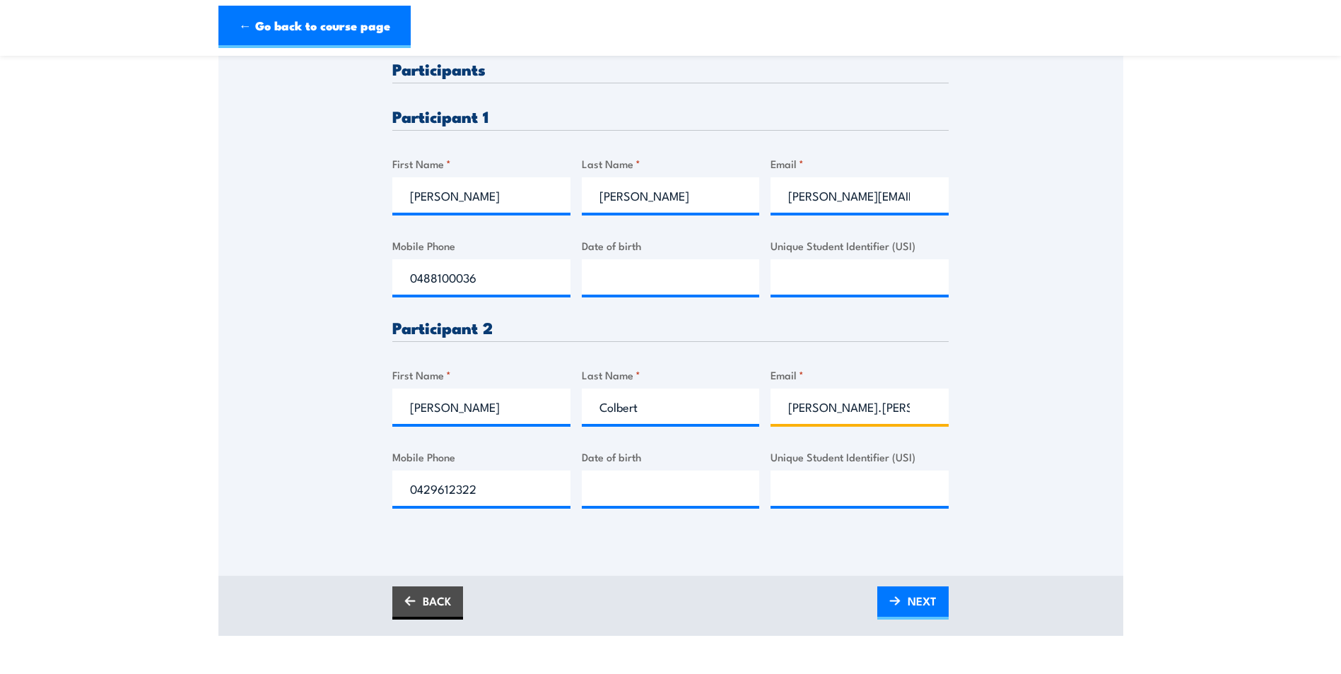
click at [886, 407] on input "[PERSON_NAME].[PERSON_NAME]@" at bounding box center [859, 406] width 178 height 35
click at [890, 406] on input "[PERSON_NAME].[PERSON_NAME]@" at bounding box center [859, 406] width 178 height 35
type input "[PERSON_NAME][EMAIL_ADDRESS][PERSON_NAME][DOMAIN_NAME]"
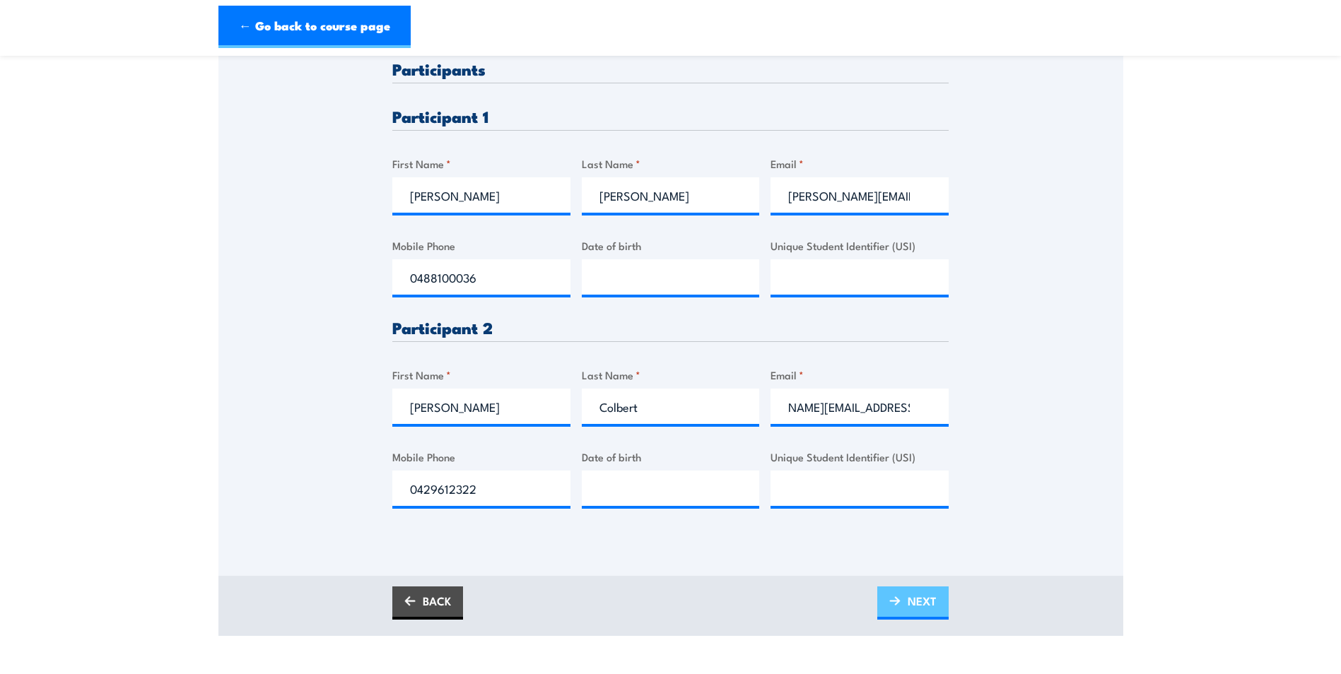
scroll to position [0, 0]
click at [915, 605] on span "NEXT" at bounding box center [922, 600] width 29 height 37
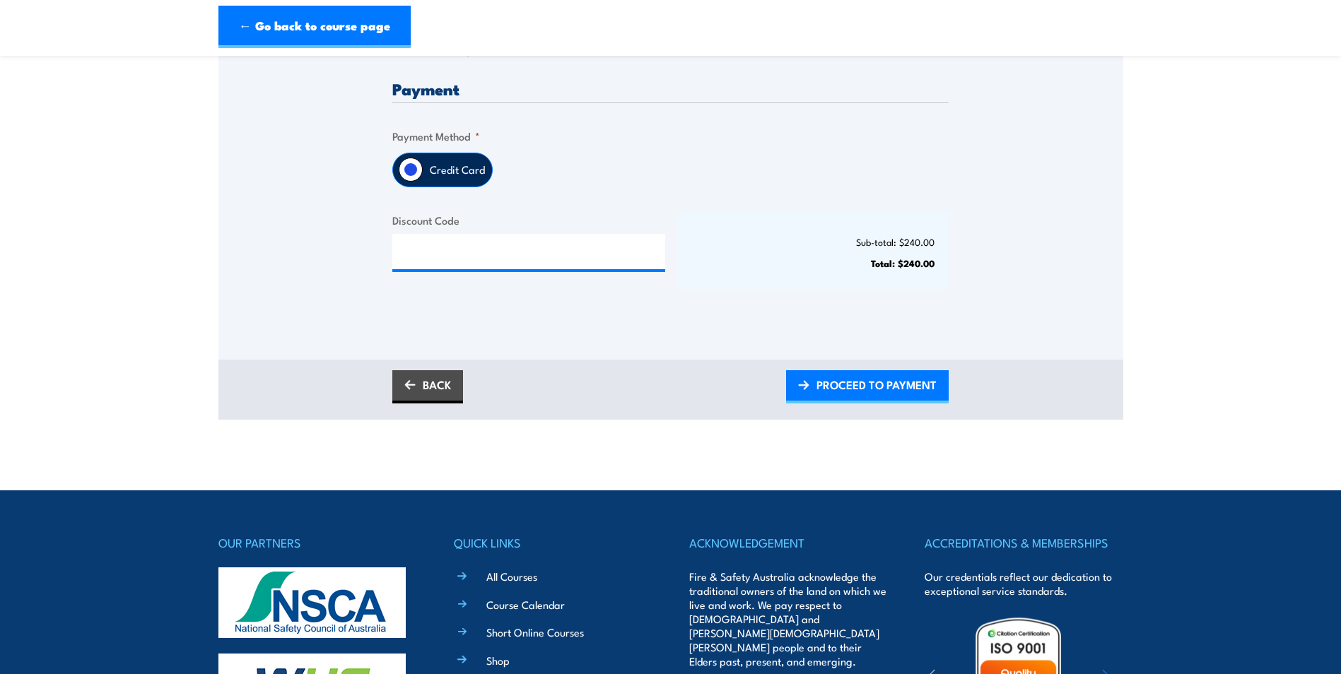
scroll to position [353, 0]
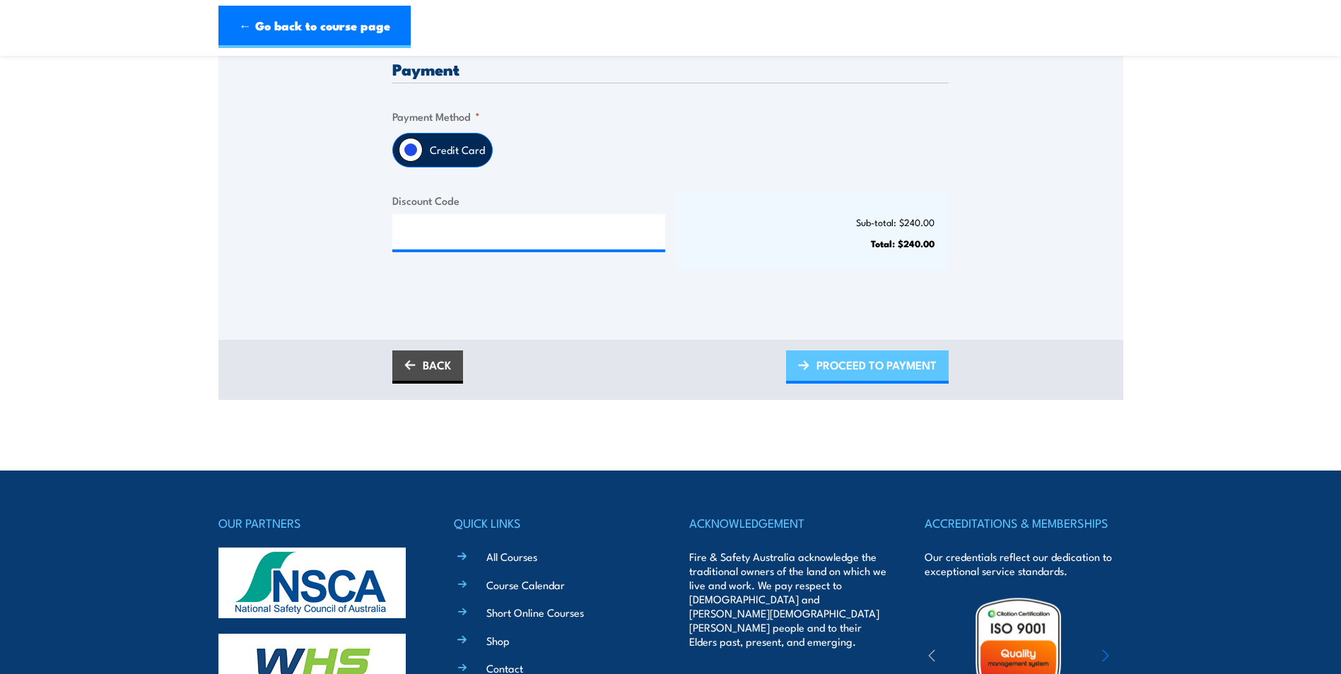
click at [898, 370] on span "PROCEED TO PAYMENT" at bounding box center [876, 364] width 120 height 37
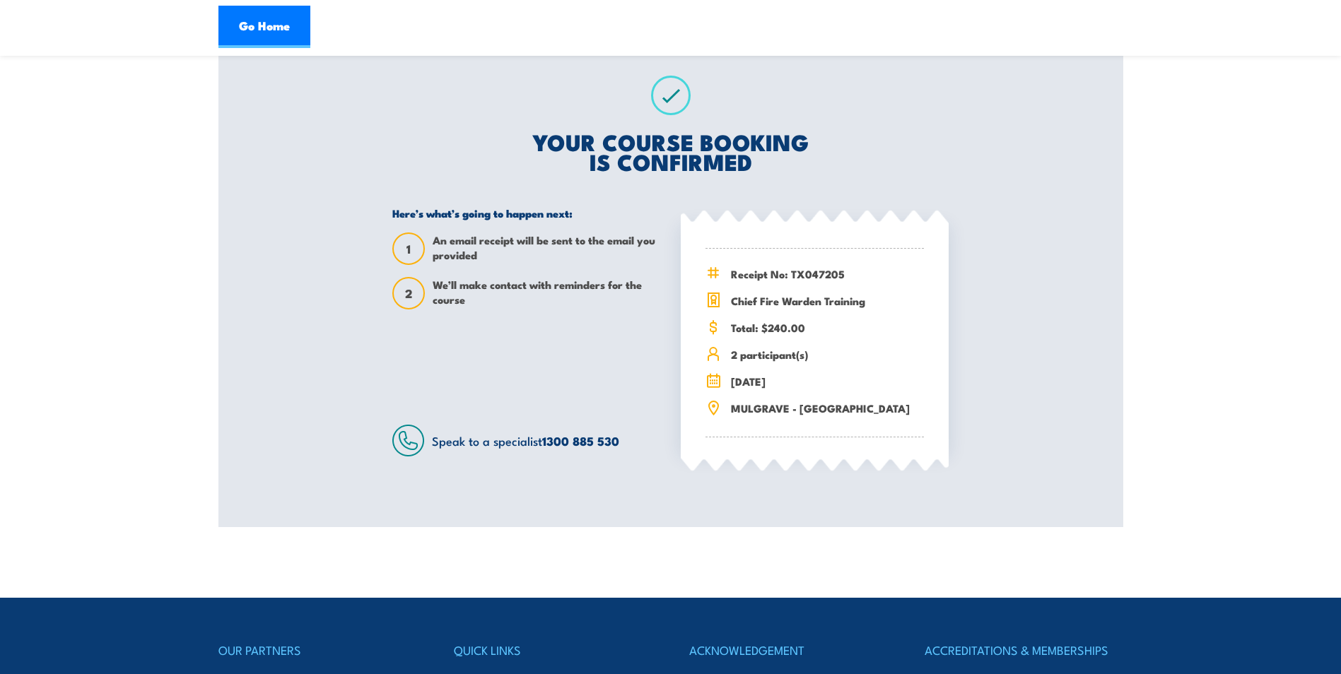
scroll to position [212, 0]
